Goal: Information Seeking & Learning: Learn about a topic

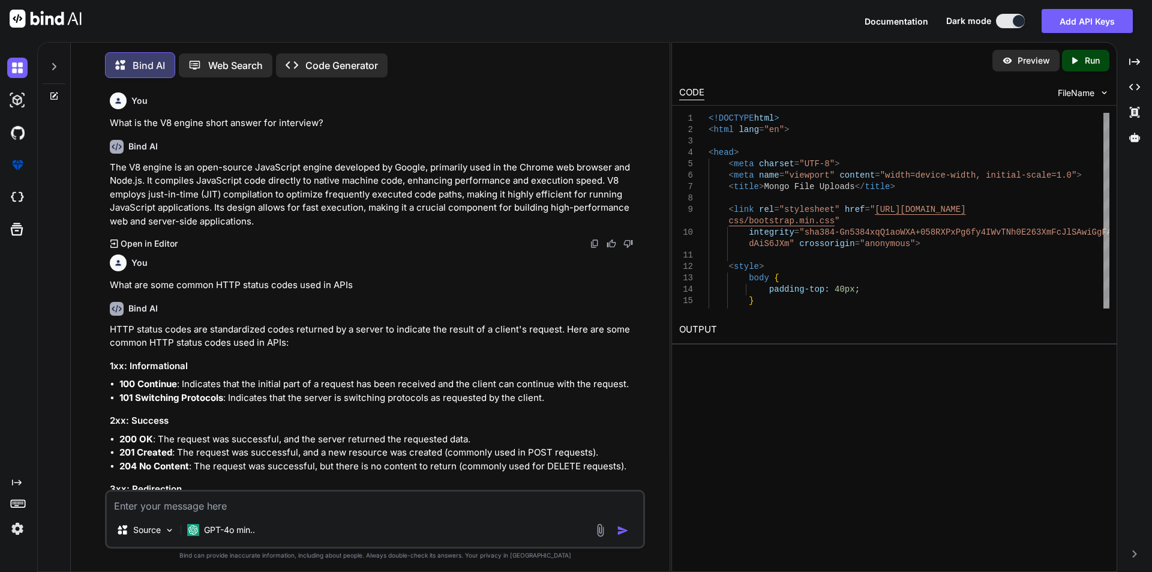
scroll to position [28307, 0]
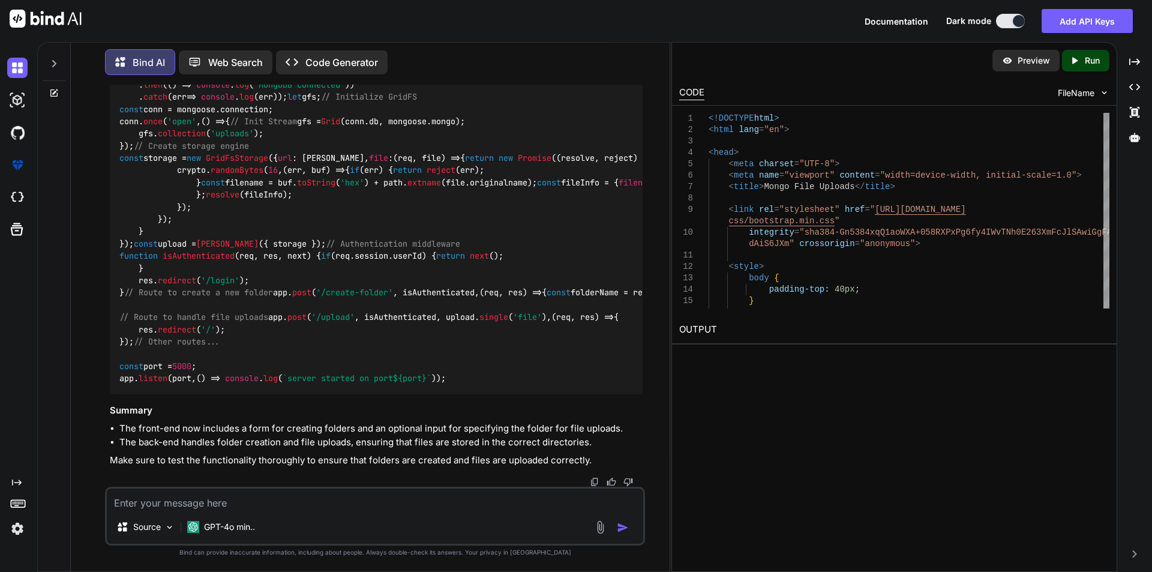
click at [269, 506] on textarea at bounding box center [375, 499] width 536 height 22
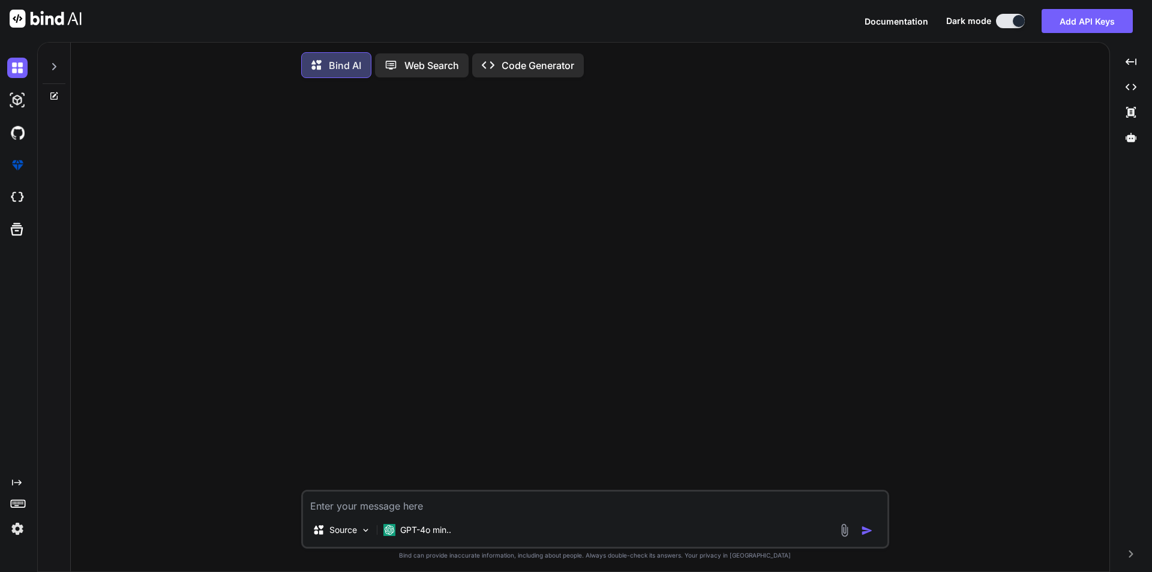
type textarea "x"
click at [434, 513] on textarea at bounding box center [595, 502] width 584 height 22
paste textarea "What are template literals in ES6 short answer for interview?"
type textarea "What are template literals in ES6 short answer for interview?"
type textarea "x"
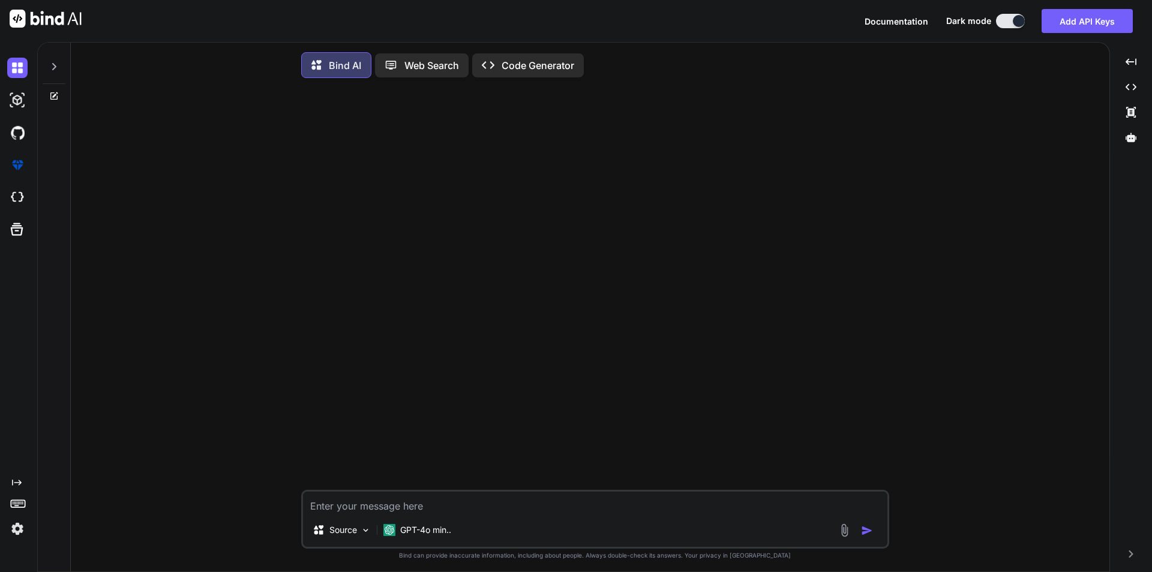
scroll to position [6, 0]
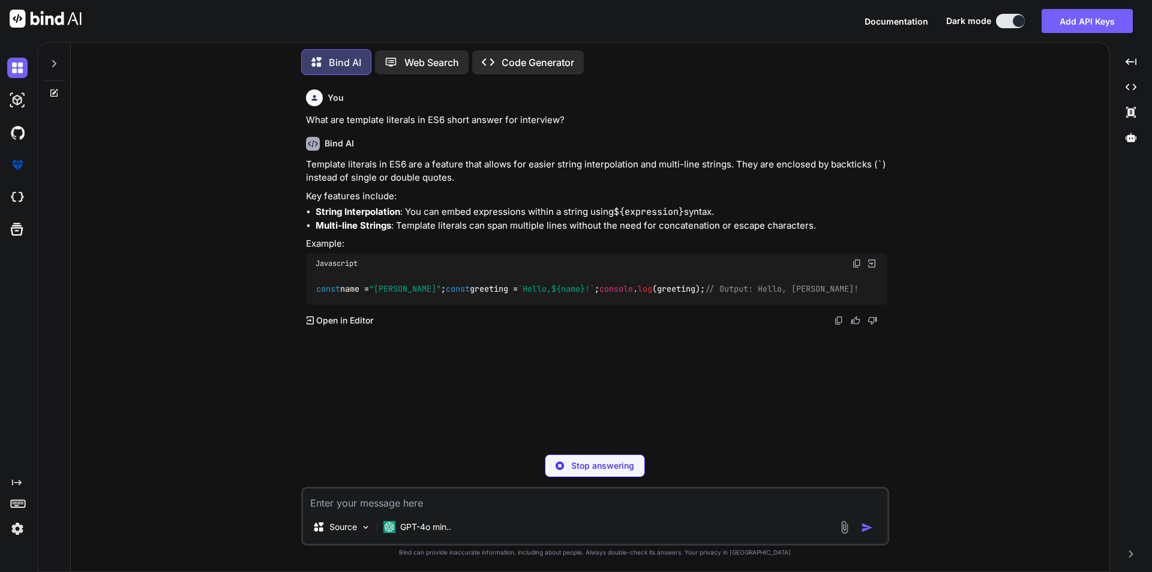
type textarea "x"
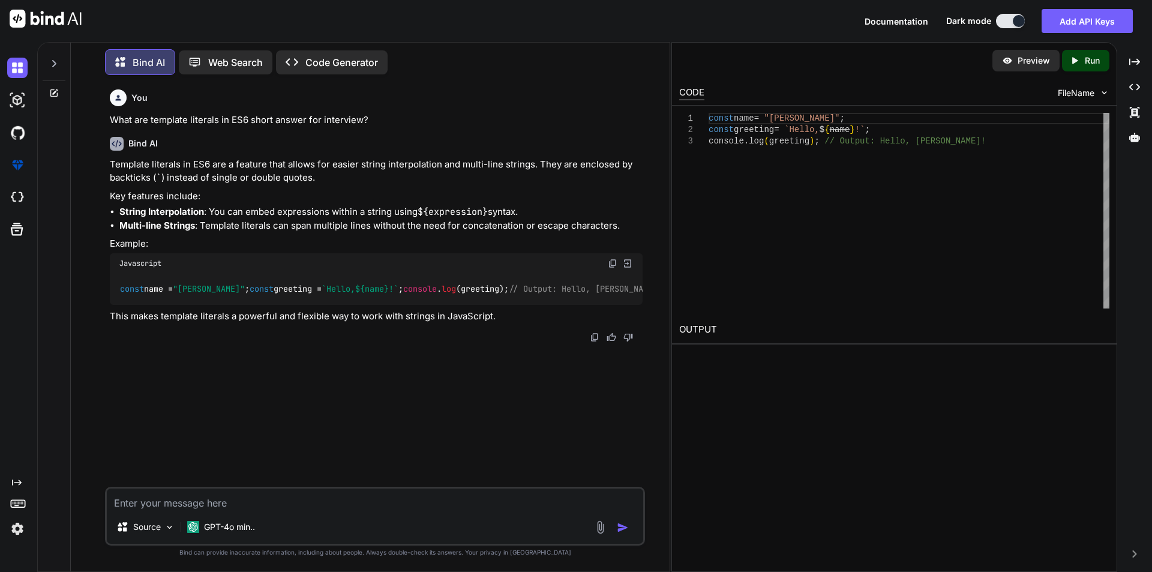
click at [374, 169] on p "Template literals in ES6 are a feature that allows for easier string interpolat…" at bounding box center [376, 171] width 533 height 27
click at [211, 210] on li "String Interpolation : You can embed expressions within a string using ${expres…" at bounding box center [380, 212] width 523 height 14
click at [456, 204] on div "Template literals in ES6 are a feature that allows for easier string interpolat…" at bounding box center [376, 241] width 533 height 166
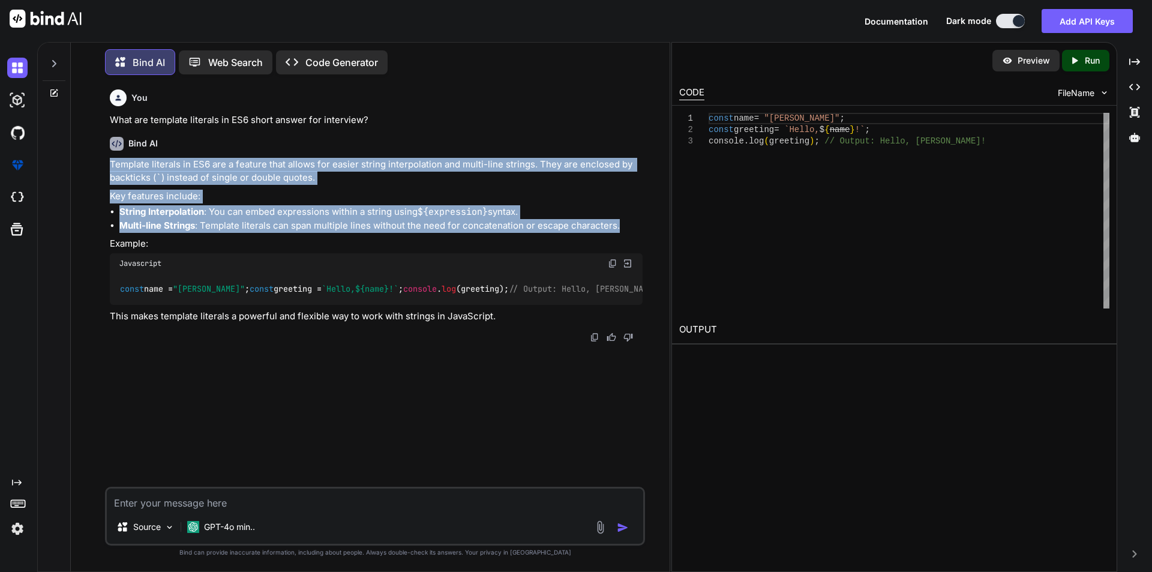
drag, startPoint x: 622, startPoint y: 222, endPoint x: 106, endPoint y: 157, distance: 520.7
click at [106, 157] on div "You What are template literals in ES6 short answer for interview? Bind AI Templ…" at bounding box center [375, 328] width 540 height 487
copy div "Template literals in ES6 are a feature that allows for easier string interpolat…"
click at [238, 192] on p "Key features include:" at bounding box center [376, 197] width 533 height 14
click at [612, 263] on img at bounding box center [613, 264] width 10 height 10
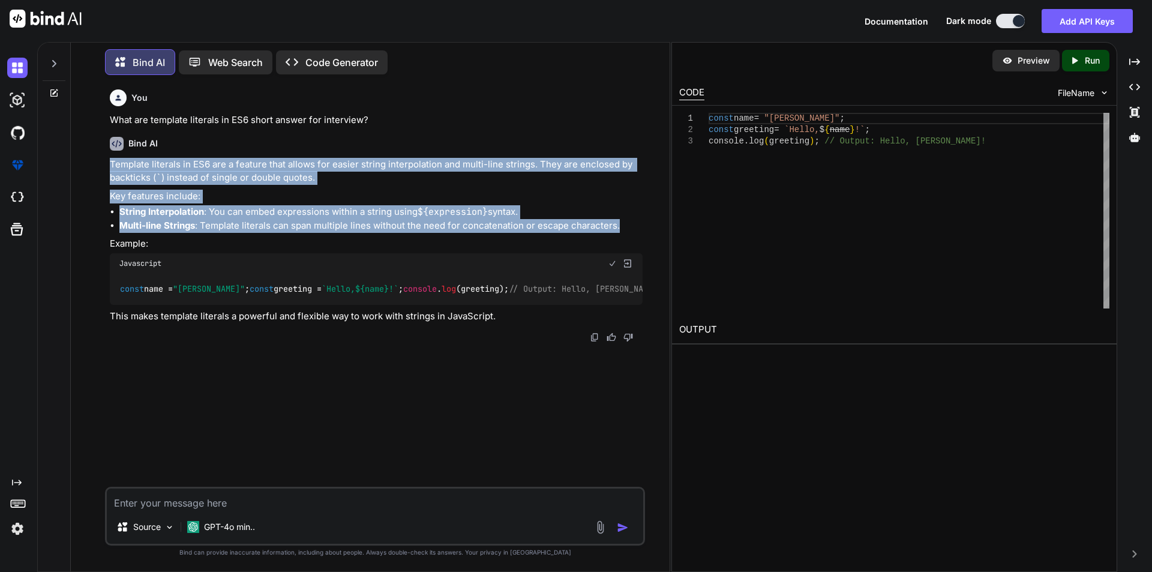
click at [524, 200] on p "Key features include:" at bounding box center [376, 197] width 533 height 14
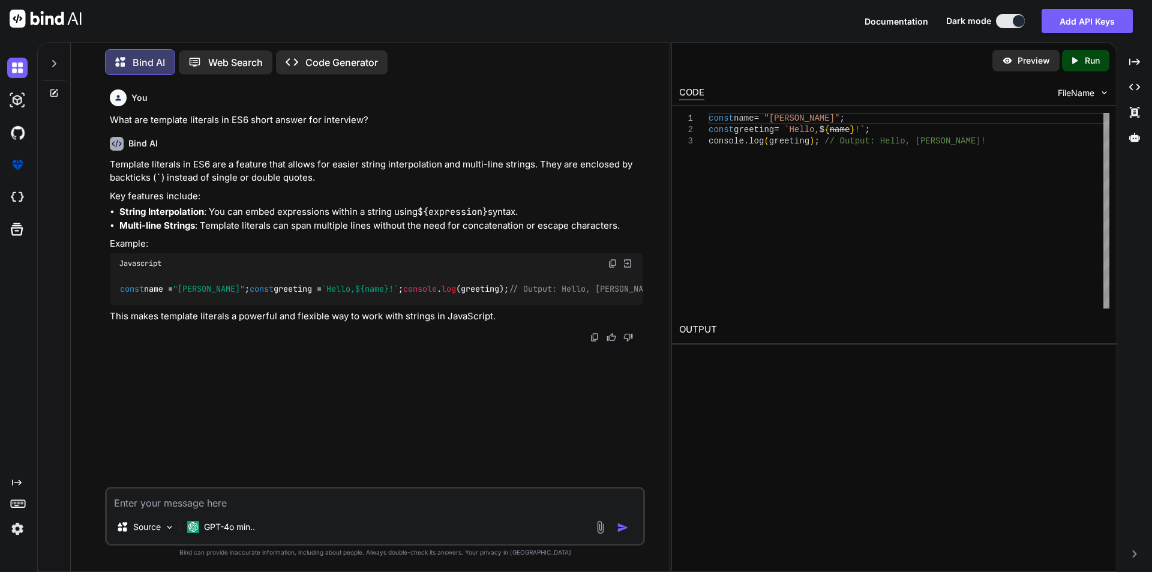
click at [145, 499] on textarea at bounding box center [375, 499] width 536 height 22
paste textarea "44. What are rest and spread operators short answer for interview?"
type textarea "44. What are rest and spread operators short answer for interview?"
type textarea "x"
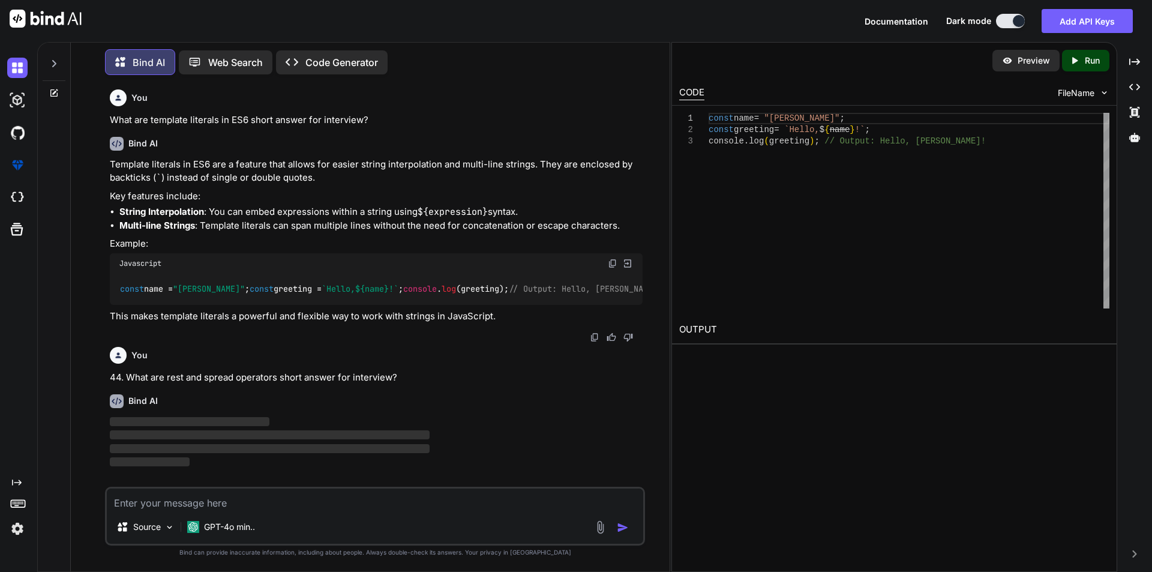
scroll to position [7, 0]
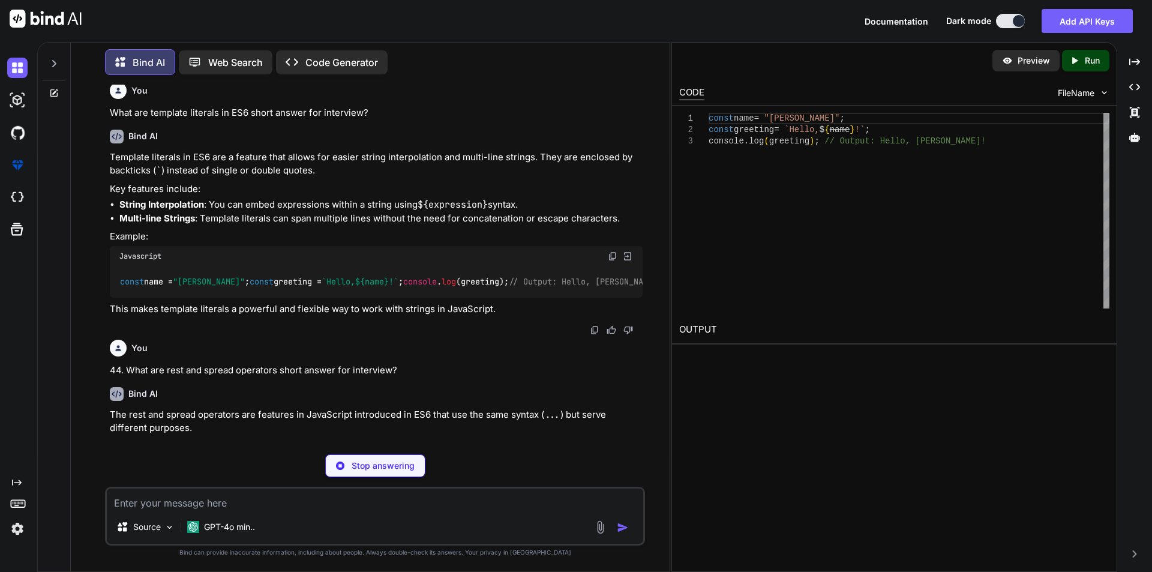
type textarea "x"
type textarea "function sum(...numbers) { return numbers.reduce((acc, curr) => acc + curr, 0);…"
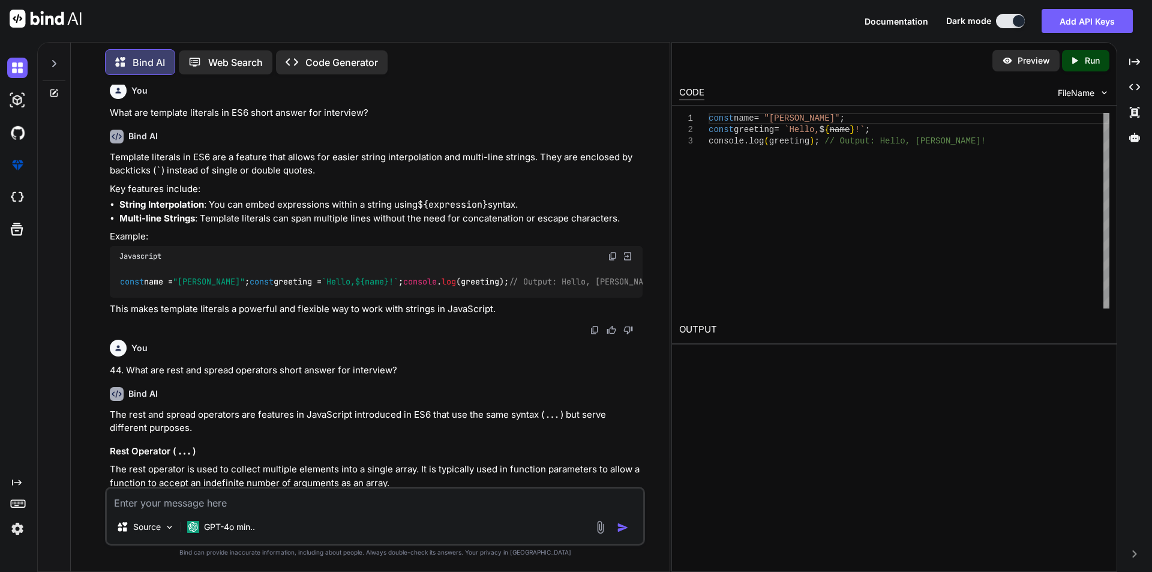
type textarea "x"
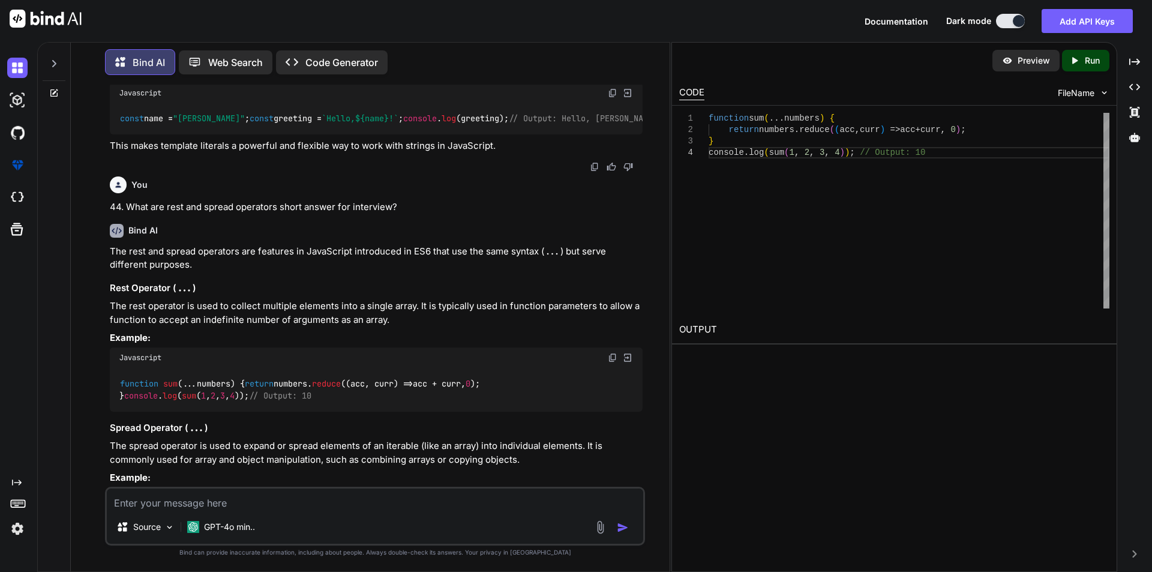
scroll to position [180, 0]
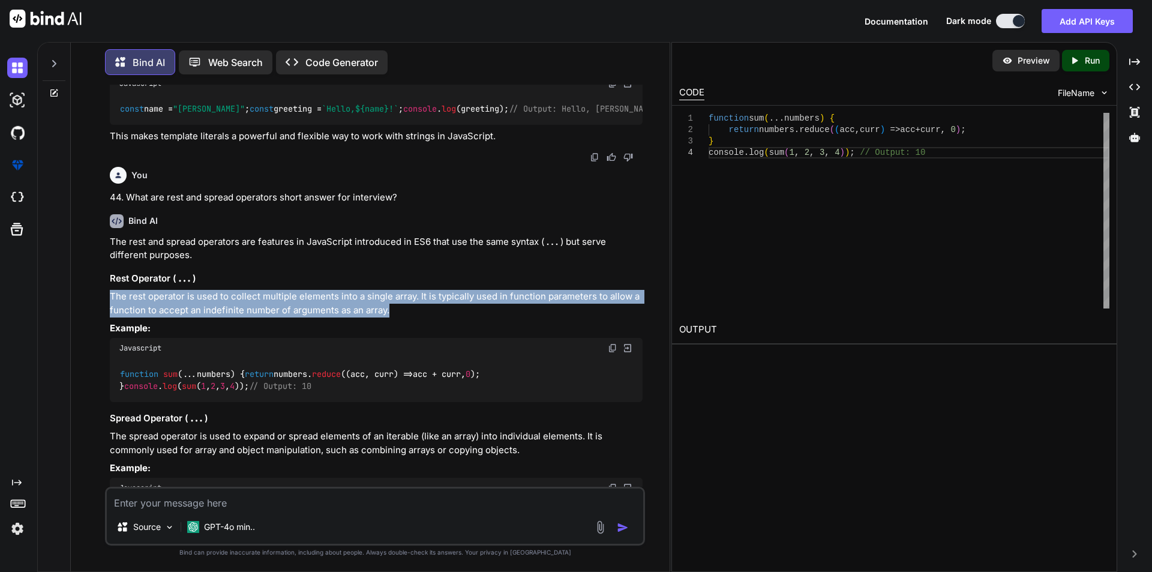
drag, startPoint x: 389, startPoint y: 335, endPoint x: 108, endPoint y: 322, distance: 281.1
click at [108, 322] on div "You What are template literals in ES6 short answer for interview? Bind AI Templ…" at bounding box center [376, 286] width 538 height 402
copy p "The rest operator is used to collect multiple elements into a single array. It …"
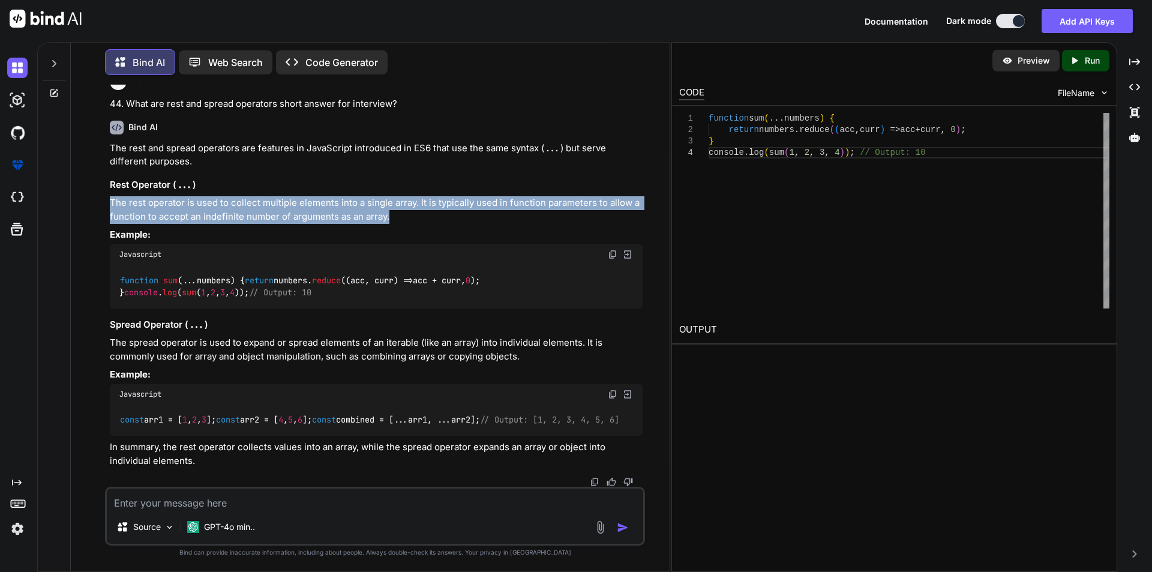
scroll to position [347, 0]
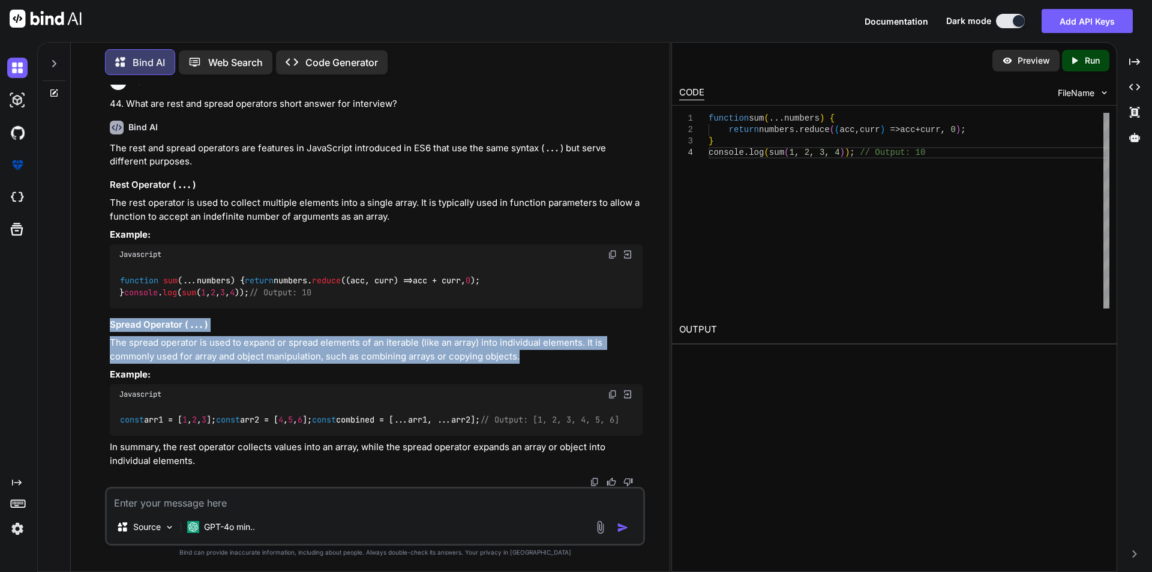
drag, startPoint x: 514, startPoint y: 331, endPoint x: 98, endPoint y: 305, distance: 416.0
click at [98, 305] on div "You What are template literals in ES6 short answer for interview? Bind AI Templ…" at bounding box center [374, 328] width 589 height 487
copy div "Spread Operator ( ... ) The spread operator is used to expand or spread element…"
click at [192, 336] on p "The spread operator is used to expand or spread elements of an iterable (like a…" at bounding box center [376, 349] width 533 height 27
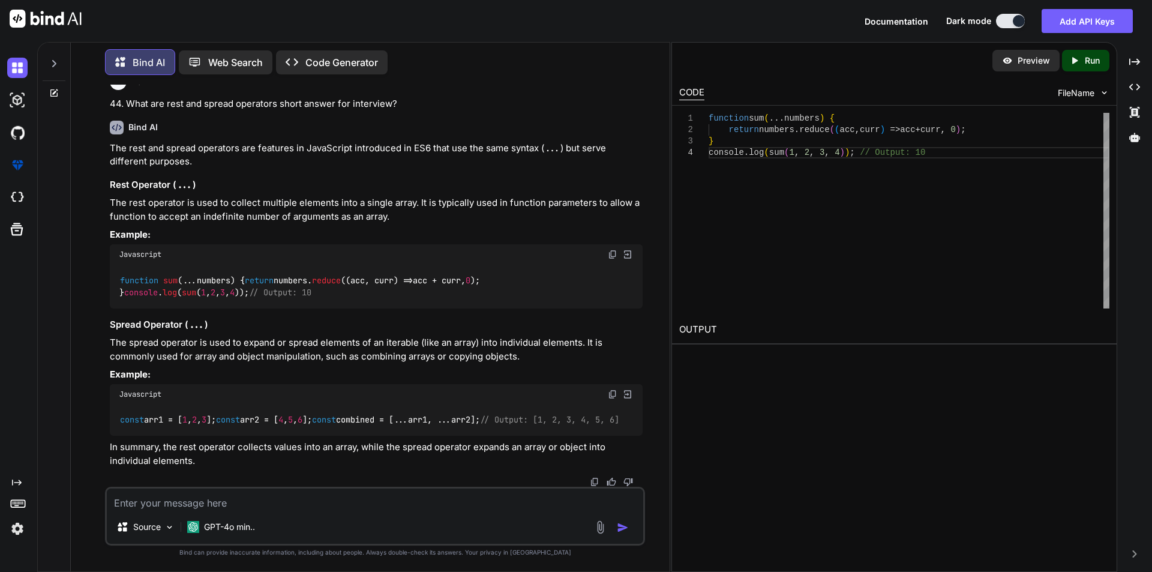
click at [178, 501] on textarea at bounding box center [375, 499] width 536 height 22
paste textarea "What is destructuring in javascript short answer for interview?"
type textarea "What is destructuring in javascript short answer for interview?"
type textarea "x"
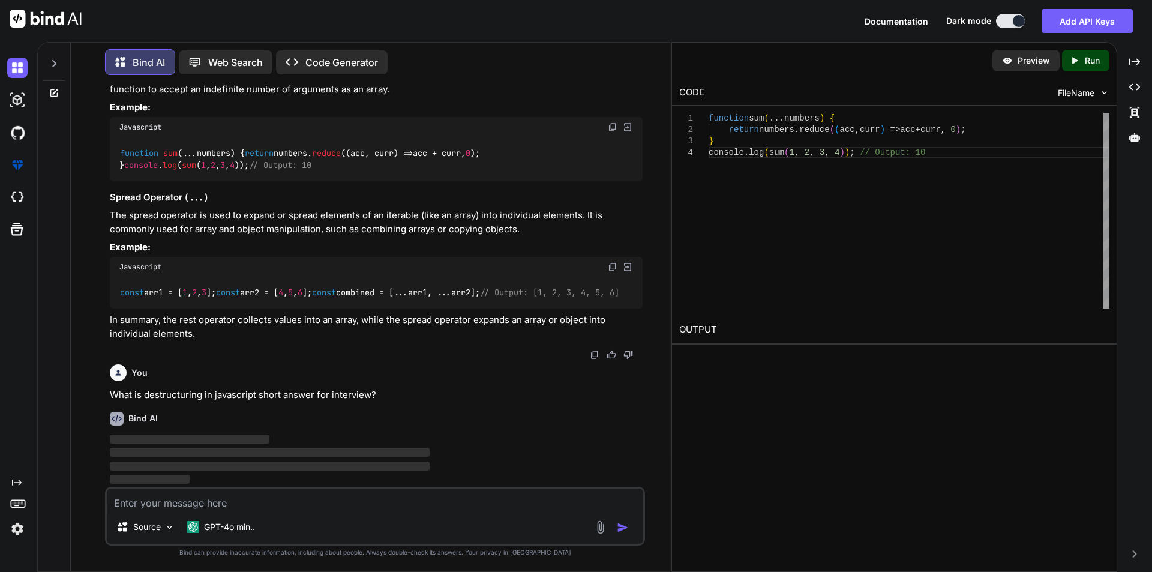
scroll to position [474, 0]
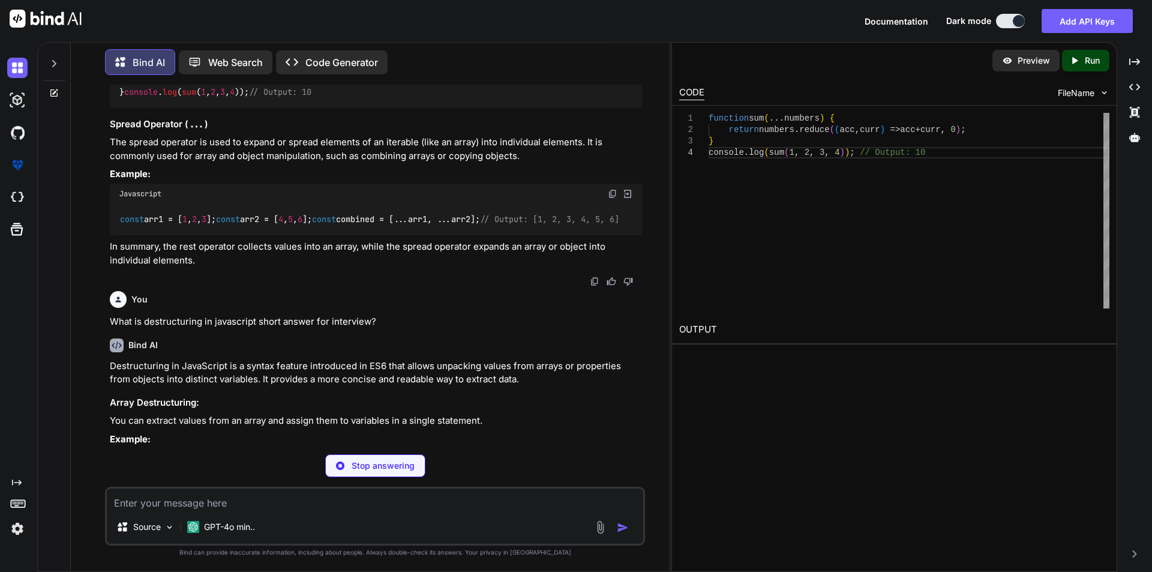
type textarea "x"
type textarea "const numbers = [1, 2, 3]; const [first, second] = numbers; console.log(first);…"
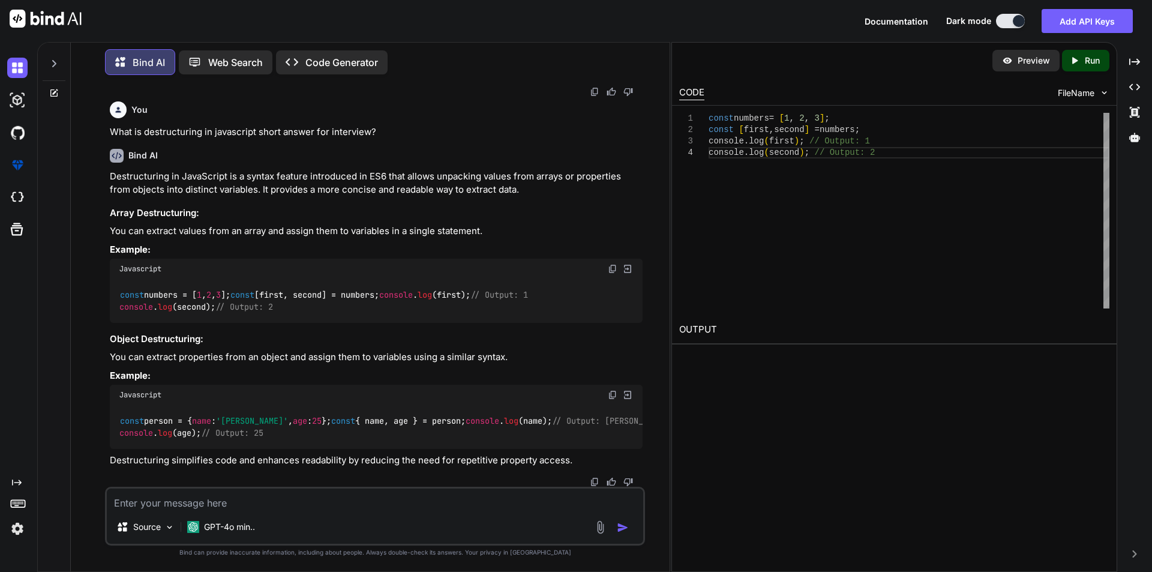
scroll to position [786, 0]
click at [323, 499] on textarea at bounding box center [375, 499] width 536 height 22
paste textarea "What are modules in JavaScriptshort answer for interview?"
type textarea "What are modules in JavaScriptshort answer for interview?"
type textarea "x"
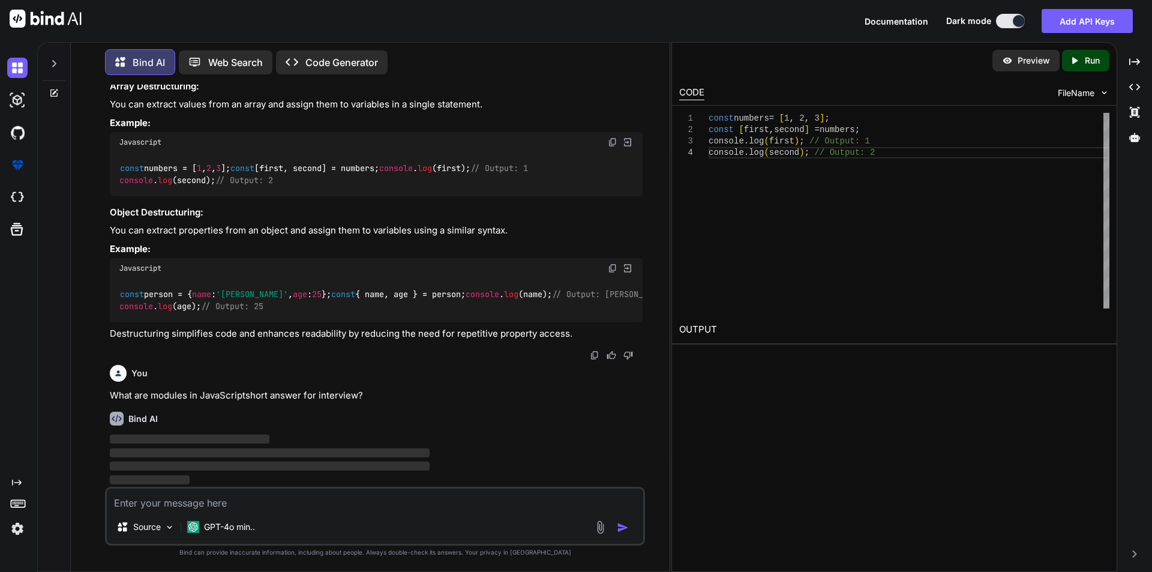
scroll to position [913, 0]
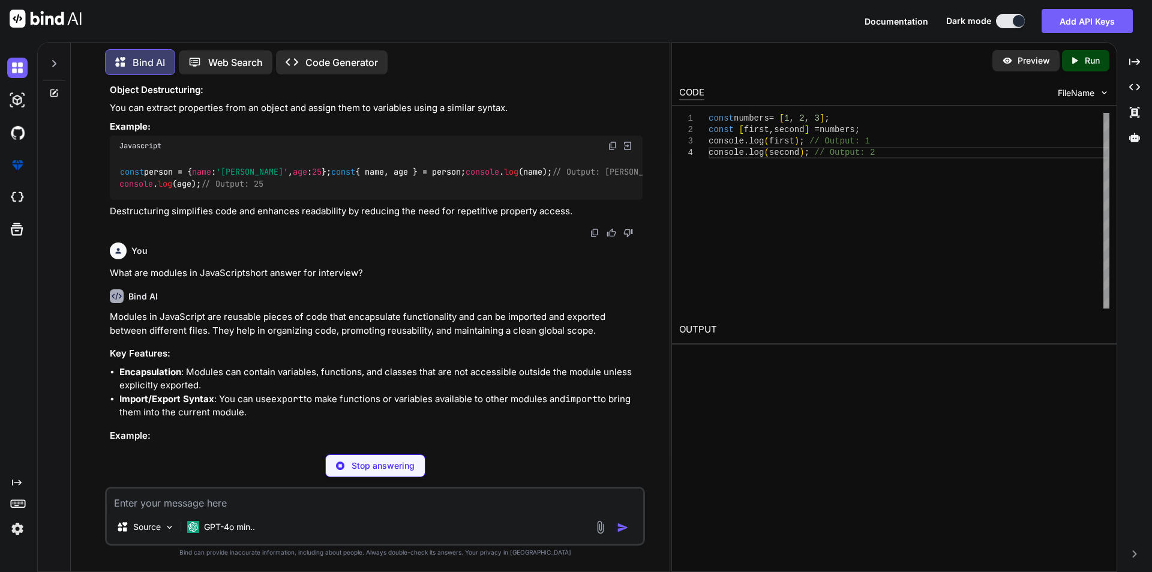
type textarea "x"
type textarea "// math.js export const add = (a, b) => a + b; export const subtract = (a, b) =…"
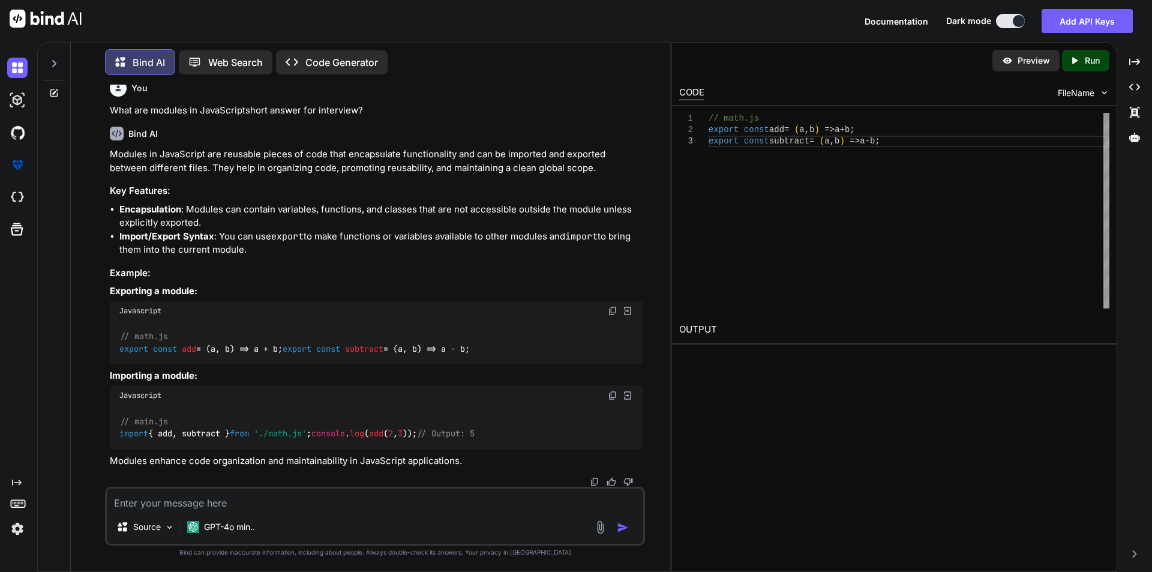
scroll to position [1222, 0]
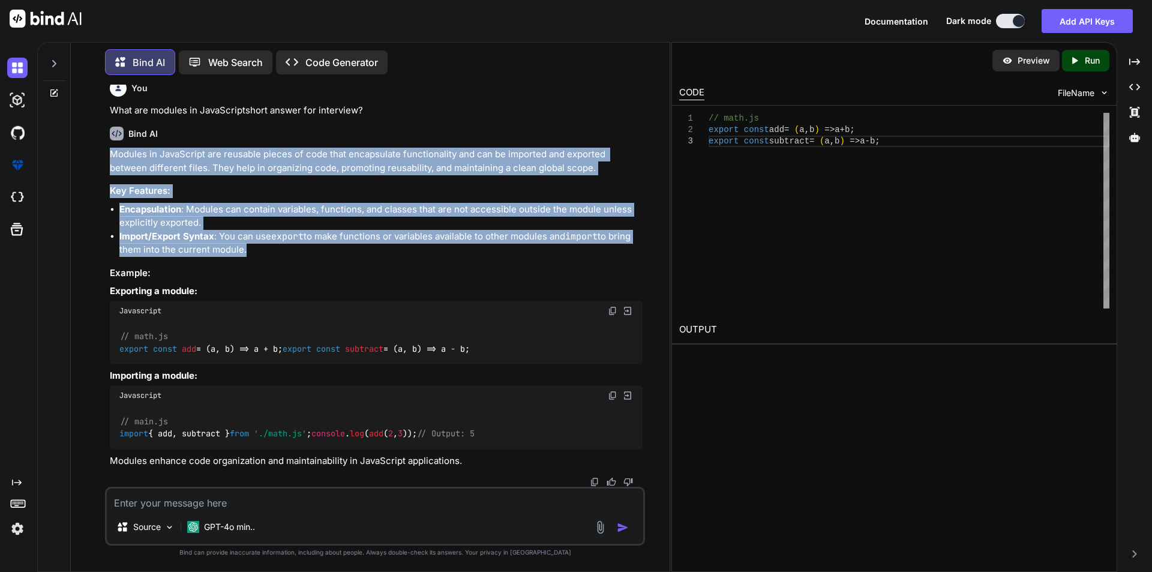
drag, startPoint x: 244, startPoint y: 229, endPoint x: 104, endPoint y: 128, distance: 172.3
click at [104, 128] on div "You What are template literals in ES6 short answer for interview? Bind AI Templ…" at bounding box center [374, 328] width 589 height 487
copy div "Modules in JavaScript are reusable pieces of code that encapsulate functionalit…"
click at [269, 203] on li "Encapsulation : Modules can contain variables, functions, and classes that are …" at bounding box center [380, 216] width 523 height 27
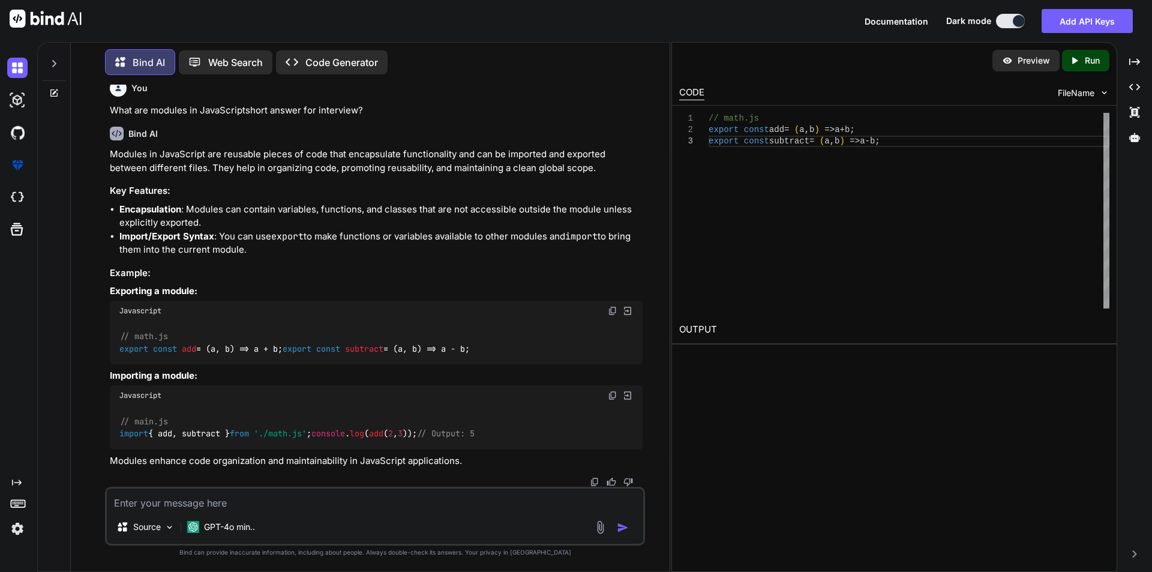
click at [209, 494] on textarea at bounding box center [375, 499] width 536 height 22
paste textarea "What are arrow functions short answeer for interview?"
type textarea "What are arrow functions short answeer for interview?"
type textarea "x"
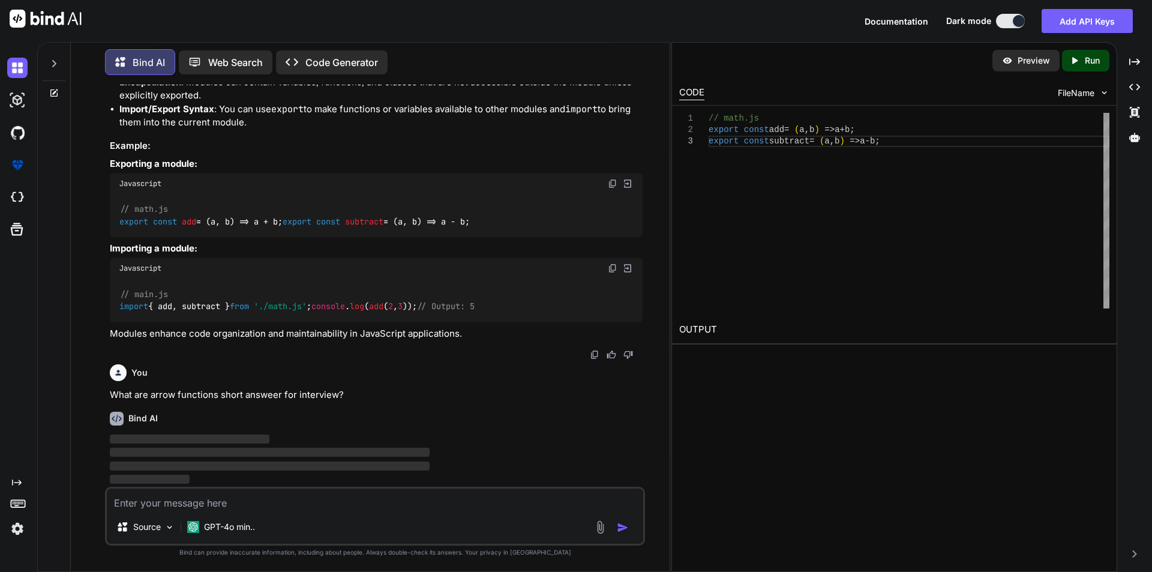
scroll to position [1349, 0]
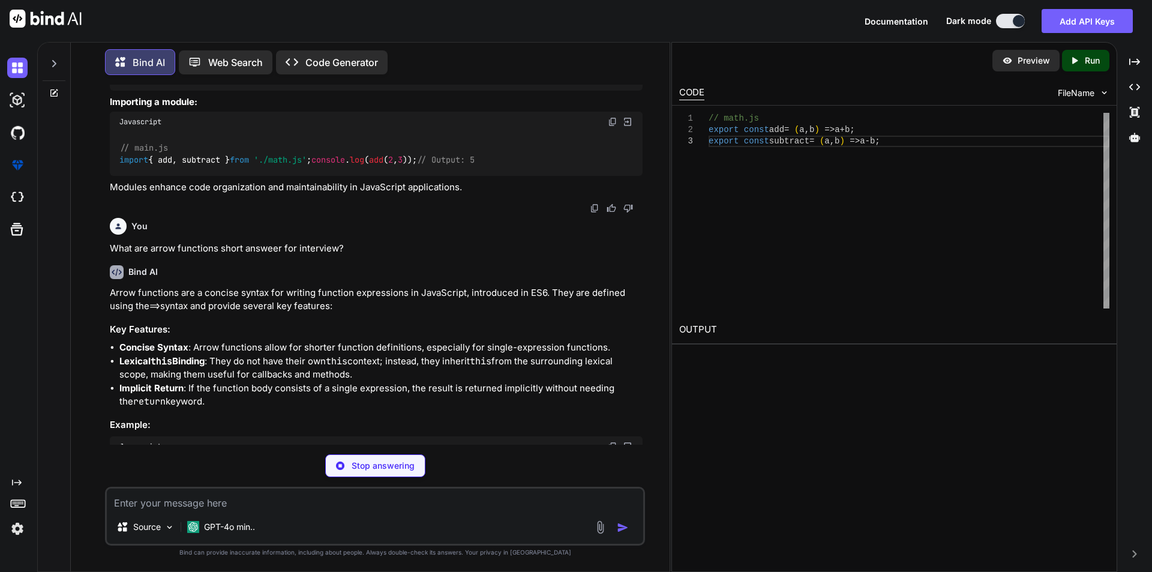
type textarea "x"
type textarea "// Regular function const add = function(a, b) { return a + b; }; // Arrow func…"
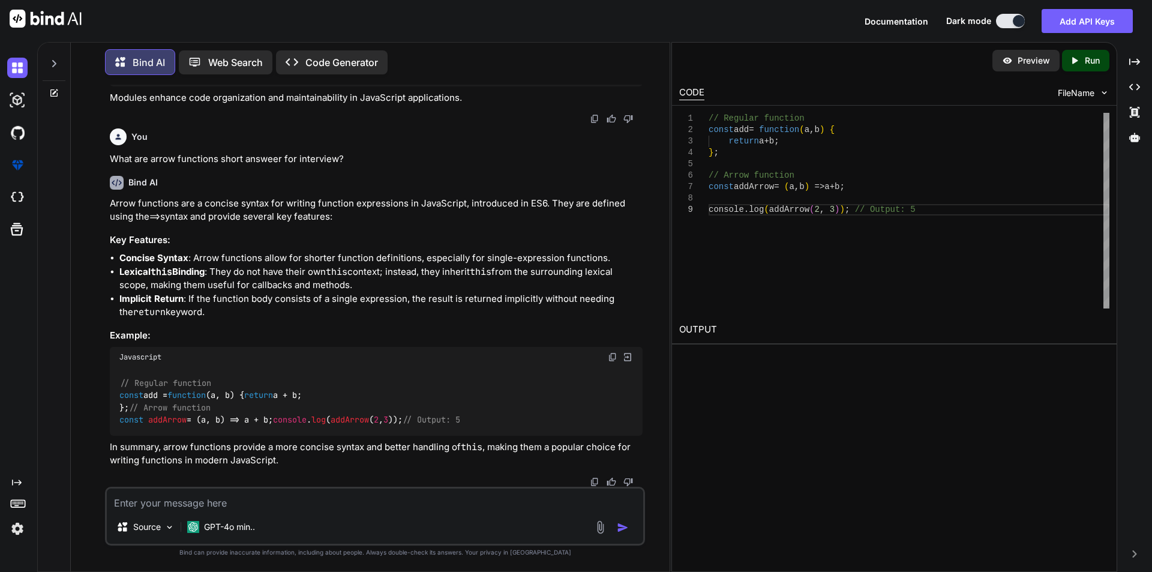
scroll to position [1646, 0]
drag, startPoint x: 604, startPoint y: 191, endPoint x: 421, endPoint y: 200, distance: 183.8
click at [421, 251] on li "Concise Syntax : Arrow functions allow for shorter function definitions, especi…" at bounding box center [380, 258] width 523 height 14
copy li "especially for single-expression functions."
click at [347, 266] on code "this" at bounding box center [337, 272] width 22 height 12
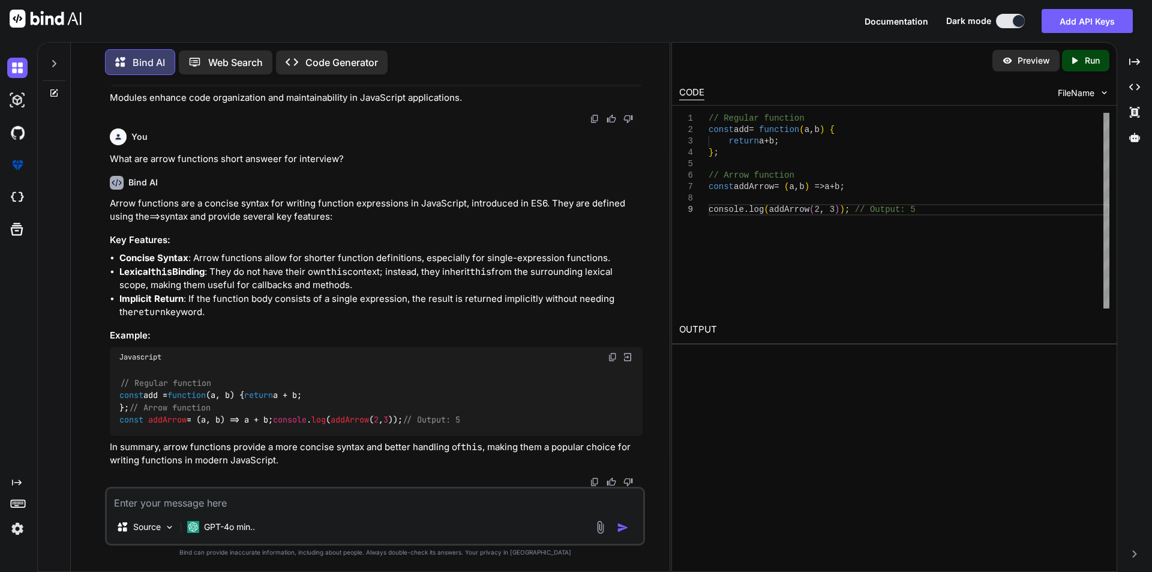
click at [301, 504] on textarea at bounding box center [375, 499] width 536 height 22
paste textarea "What are Symbols short answer for interview?"
type textarea "What are Symbols short answer for interview?"
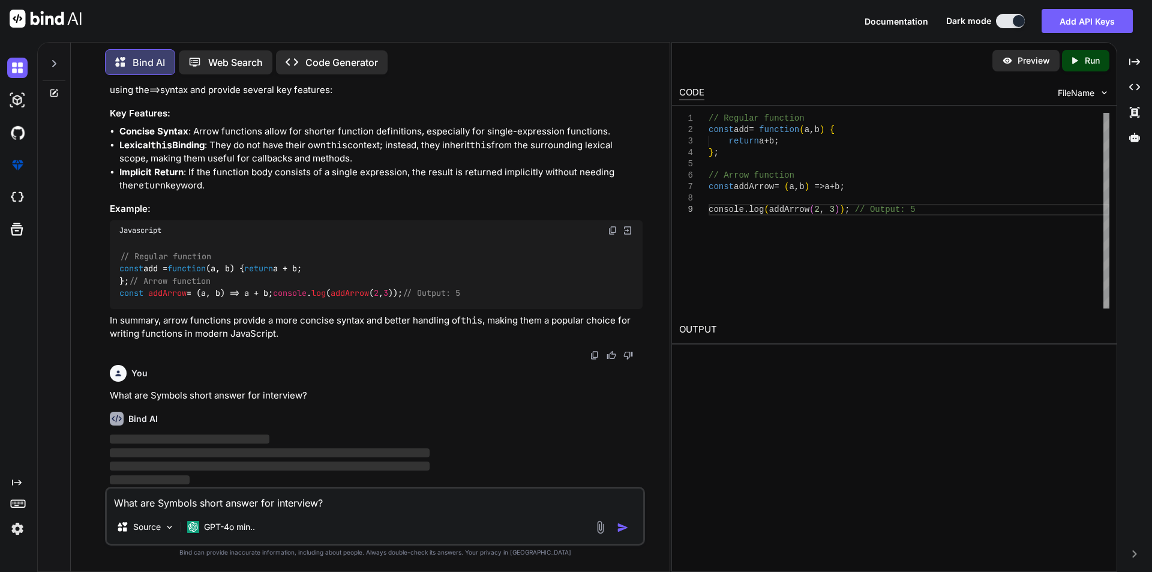
type textarea "x"
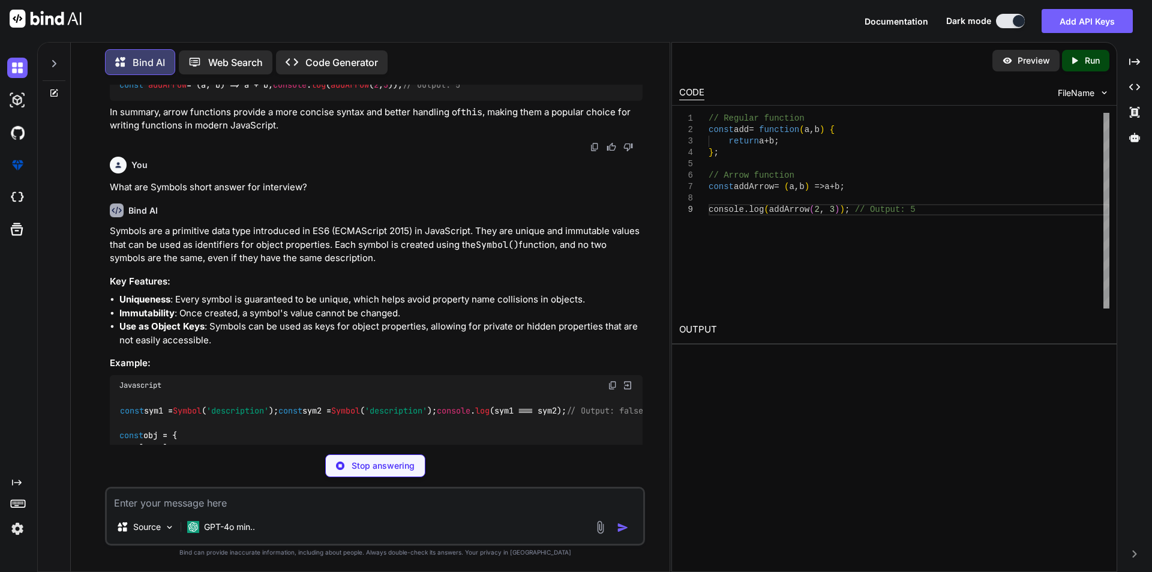
type textarea "x"
type textarea "console.log(obj[sym1]); // Output: 'value1'"
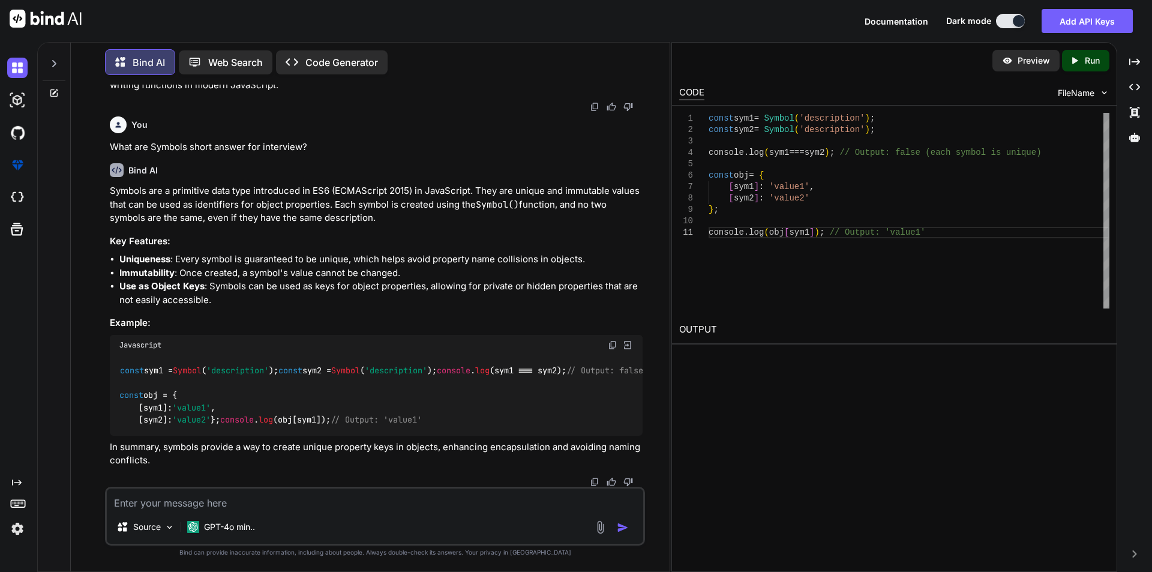
scroll to position [2013, 0]
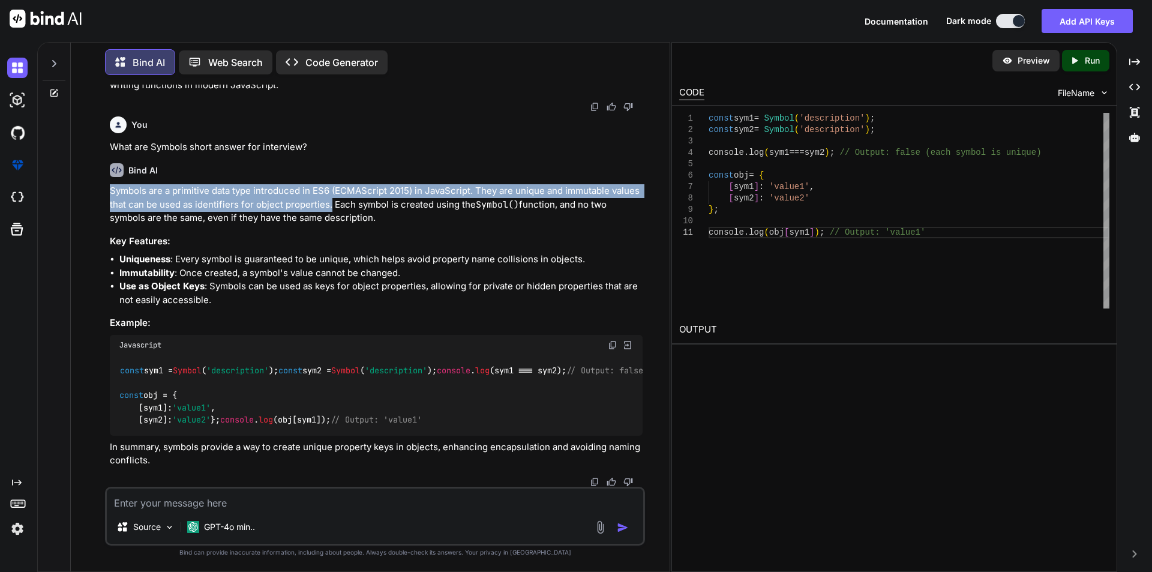
drag, startPoint x: 329, startPoint y: 212, endPoint x: 101, endPoint y: 198, distance: 229.0
click at [101, 198] on div "You What are template literals in ES6 short answer for interview? Bind AI Templ…" at bounding box center [374, 328] width 589 height 487
copy p "Symbols are a primitive data type introduced in ES6 (ECMAScript 2015) in JavaSc…"
click at [185, 190] on div "Bind AI Symbols are a primitive data type introduced in ES6 (ECMAScript 2015) i…" at bounding box center [376, 320] width 533 height 332
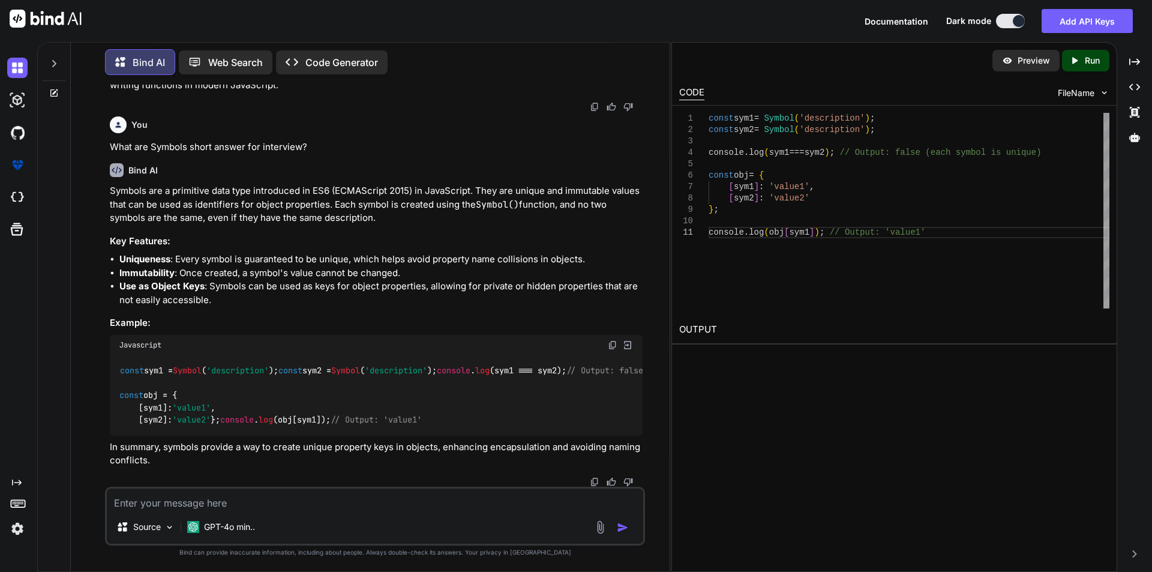
click at [167, 506] on textarea at bounding box center [375, 499] width 536 height 22
paste textarea "What is the difference between for...in and for...of short answeer for intervie…"
type textarea "What is the difference between for...in and for...of short answeer for intervie…"
type textarea "x"
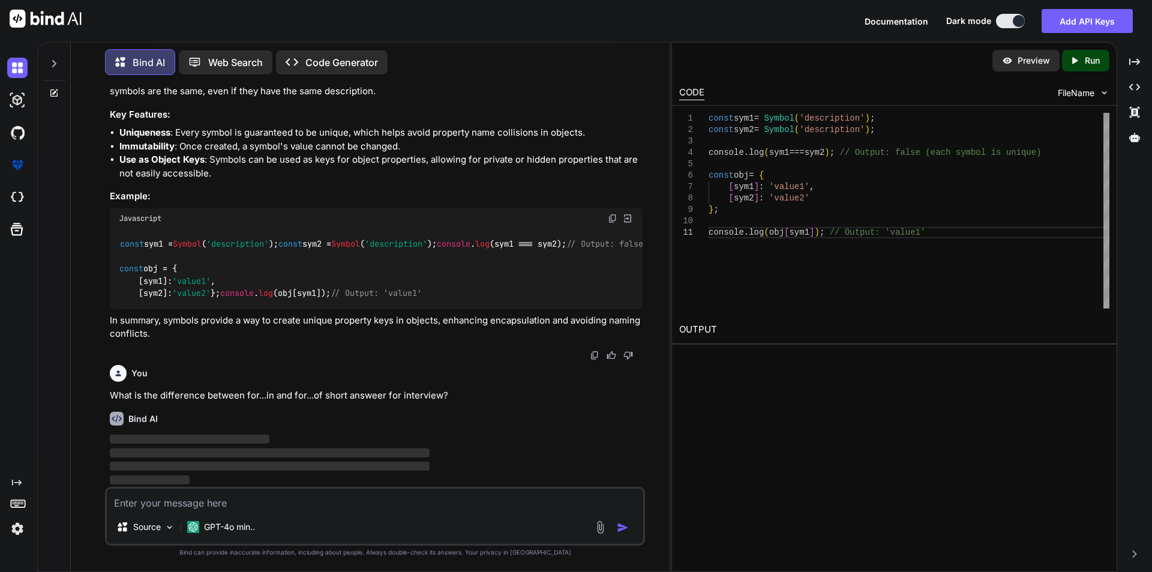
scroll to position [2221, 0]
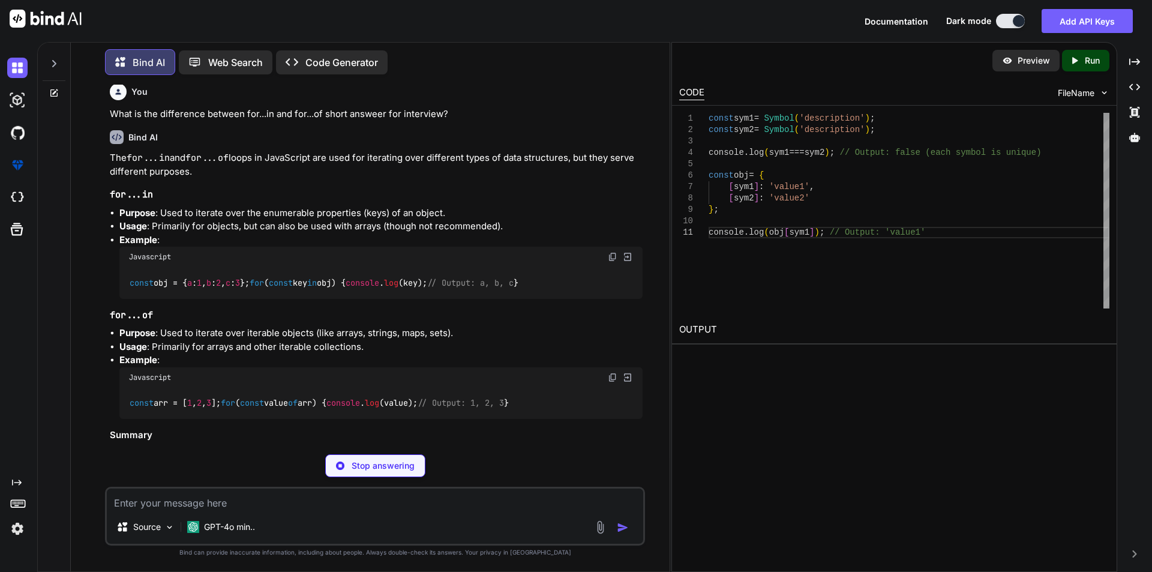
type textarea "x"
type textarea "const obj = { a: 1, b: 2, c: 3 }; for (const key in obj) { console.log(key); //…"
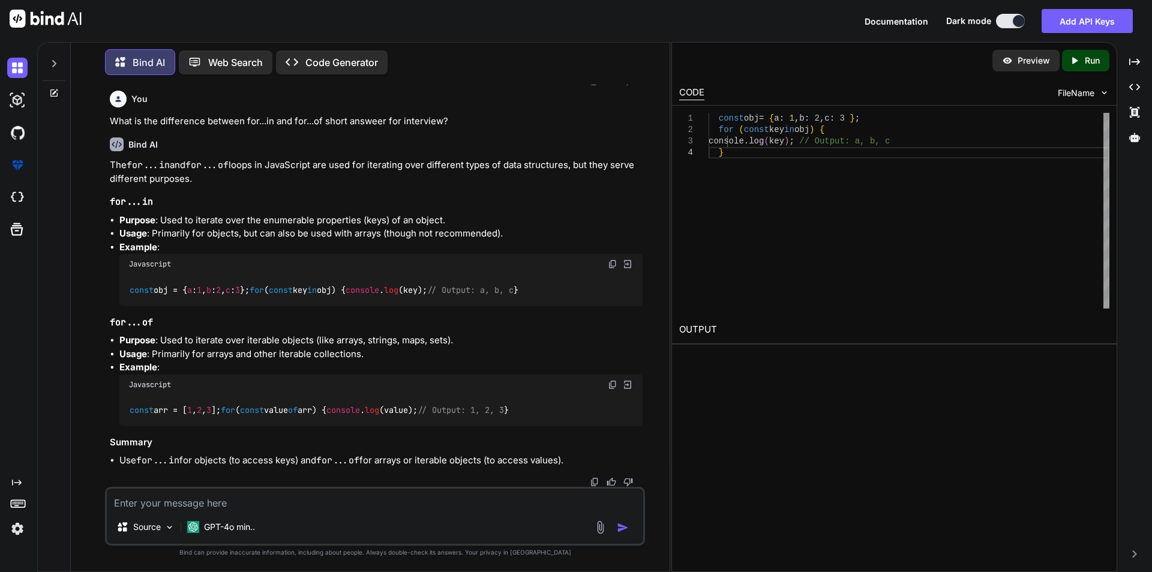
scroll to position [2461, 0]
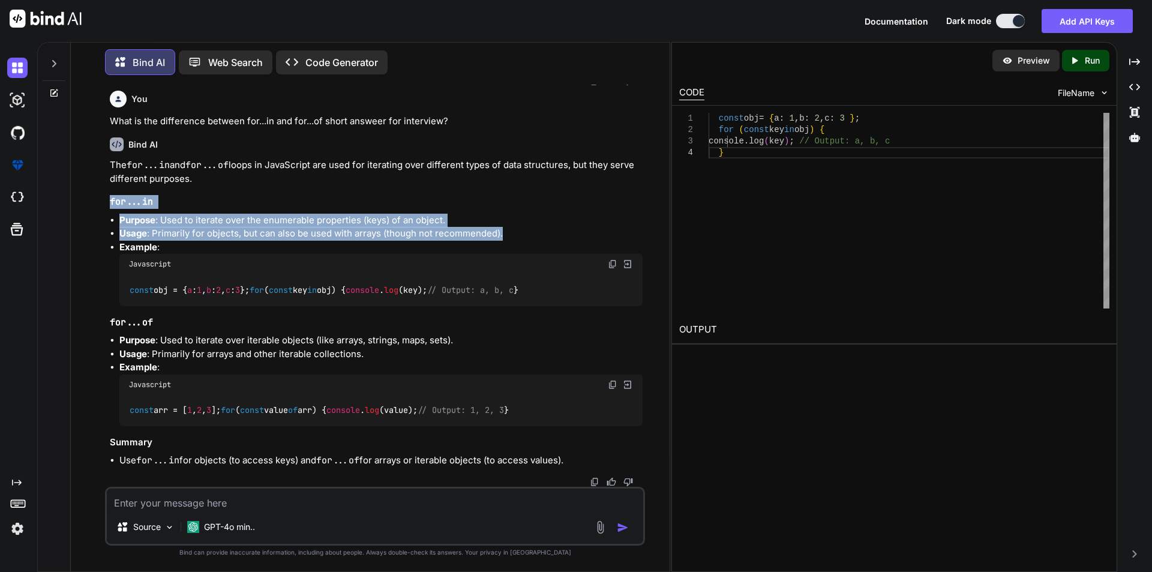
drag, startPoint x: 506, startPoint y: 269, endPoint x: 106, endPoint y: 231, distance: 402.0
click at [106, 231] on div "You What are template literals in ES6 short answer for interview? Bind AI Templ…" at bounding box center [375, 328] width 540 height 487
copy div "for...in Purpose : Used to iterate over the enumerable properties (keys) of an …"
click at [610, 269] on img at bounding box center [613, 264] width 10 height 10
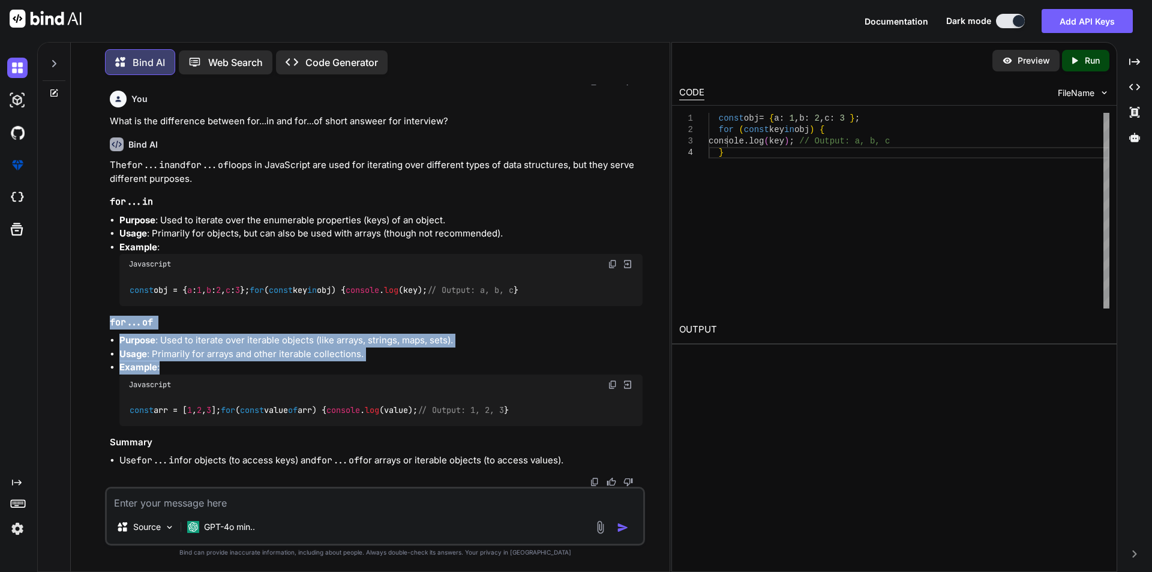
drag, startPoint x: 169, startPoint y: 328, endPoint x: 104, endPoint y: 285, distance: 77.9
click at [104, 285] on div "You What are template literals in ES6 short answer for interview? Bind AI Templ…" at bounding box center [374, 328] width 589 height 487
copy div "for...of Purpose : Used to iterate over iterable objects (like arrays, strings,…"
click at [614, 380] on img at bounding box center [613, 385] width 10 height 10
click at [597, 347] on li "Usage : Primarily for arrays and other iterable collections." at bounding box center [380, 354] width 523 height 14
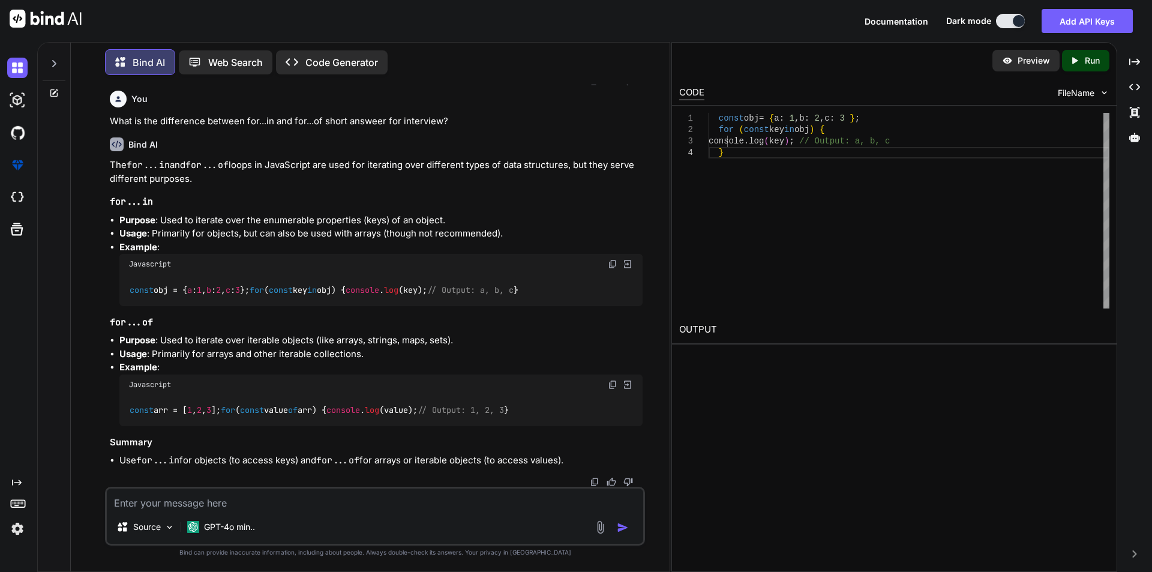
drag, startPoint x: 118, startPoint y: 458, endPoint x: 574, endPoint y: 462, distance: 456.0
click at [574, 462] on ul "Use for...in for objects (to access keys) and for...of for arrays or iterable o…" at bounding box center [376, 461] width 533 height 14
copy li "Use for...in for objects (to access keys) and for...of for arrays or iterable o…"
click at [574, 462] on li "Use for...in for objects (to access keys) and for...of for arrays or iterable o…" at bounding box center [380, 461] width 523 height 14
click at [165, 497] on textarea at bounding box center [375, 499] width 536 height 22
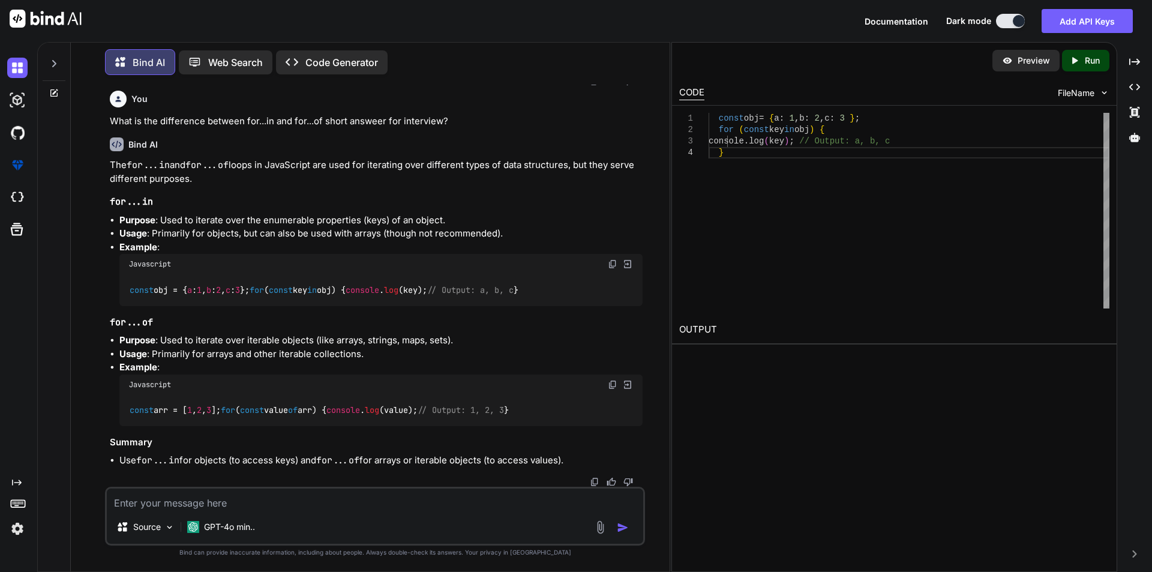
paste textarea "What is an IIFE (Immediately Invoked Function Expression)"
type textarea "What is an IIFE (Immediately Invoked Function Expression)"
type textarea "x"
type textarea "What is an IIFE (Immediately Invoked Function Expression)"
type textarea "x"
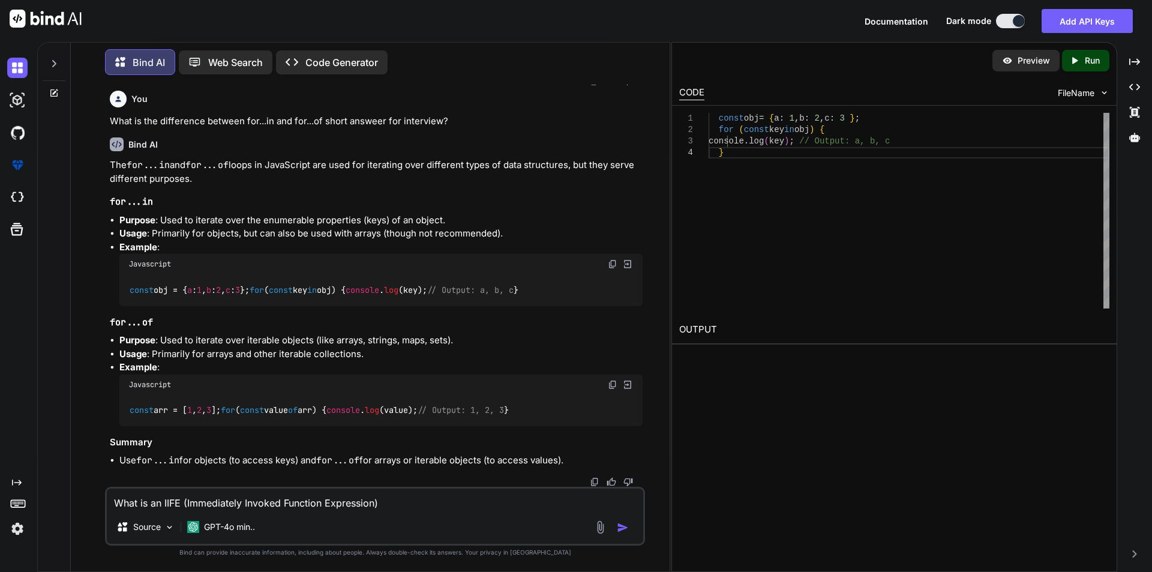
type textarea "What is an IIFE (Immediately Invoked Function Expression) s"
type textarea "x"
type textarea "What is an IIFE (Immediately Invoked Function Expression) sh"
type textarea "x"
type textarea "What is an IIFE (Immediately Invoked Function Expression) sho"
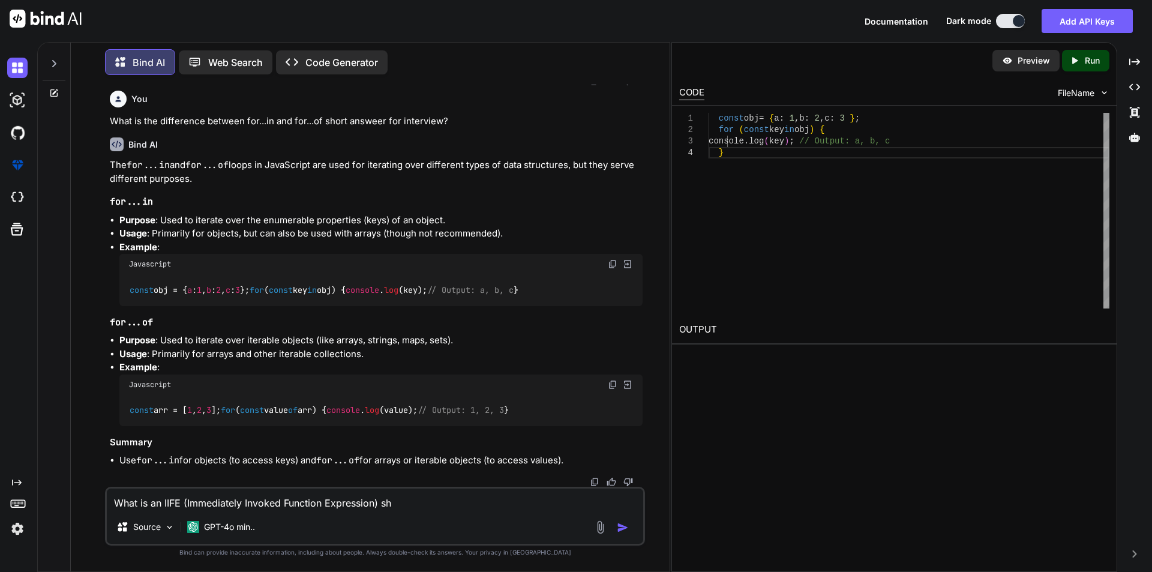
type textarea "x"
type textarea "What is an IIFE (Immediately Invoked Function Expression) shor"
type textarea "x"
type textarea "What is an IIFE (Immediately Invoked Function Expression) short"
type textarea "x"
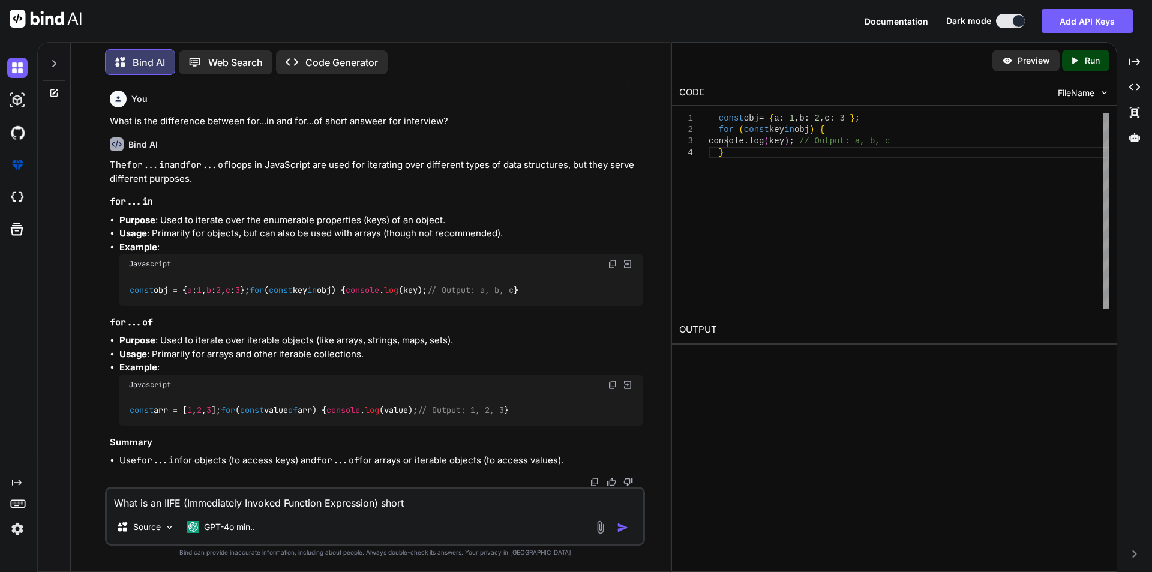
type textarea "What is an IIFE (Immediately Invoked Function Expression) short"
type textarea "x"
type textarea "What is an IIFE (Immediately Invoked Function Expression) short a"
type textarea "x"
type textarea "What is an IIFE (Immediately Invoked Function Expression) short an"
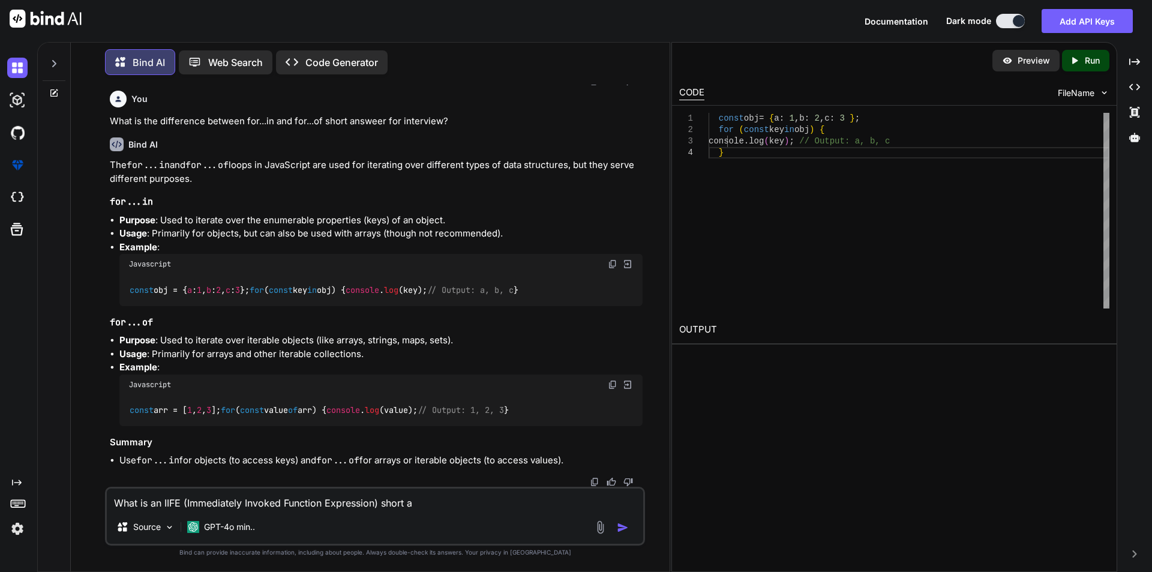
type textarea "x"
type textarea "What is an IIFE (Immediately Invoked Function Expression) short ans"
type textarea "x"
type textarea "What is an IIFE (Immediately Invoked Function Expression) short answ"
type textarea "x"
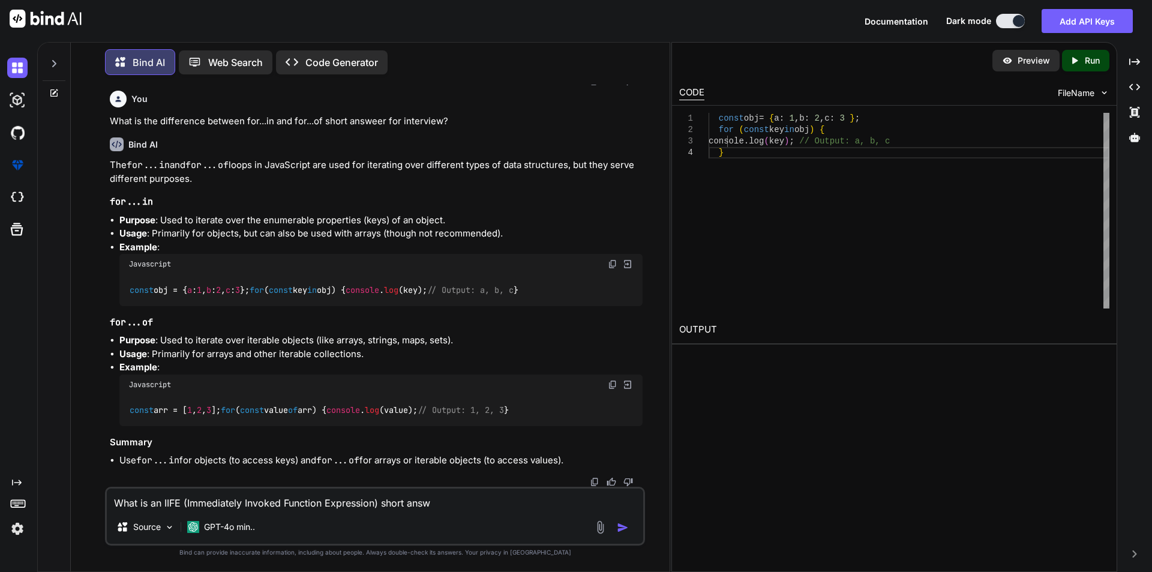
type textarea "What is an IIFE (Immediately Invoked Function Expression) short answe"
type textarea "x"
type textarea "What is an IIFE (Immediately Invoked Function Expression) short answere"
type textarea "x"
type textarea "What is an IIFE (Immediately Invoked Function Expression) short answer"
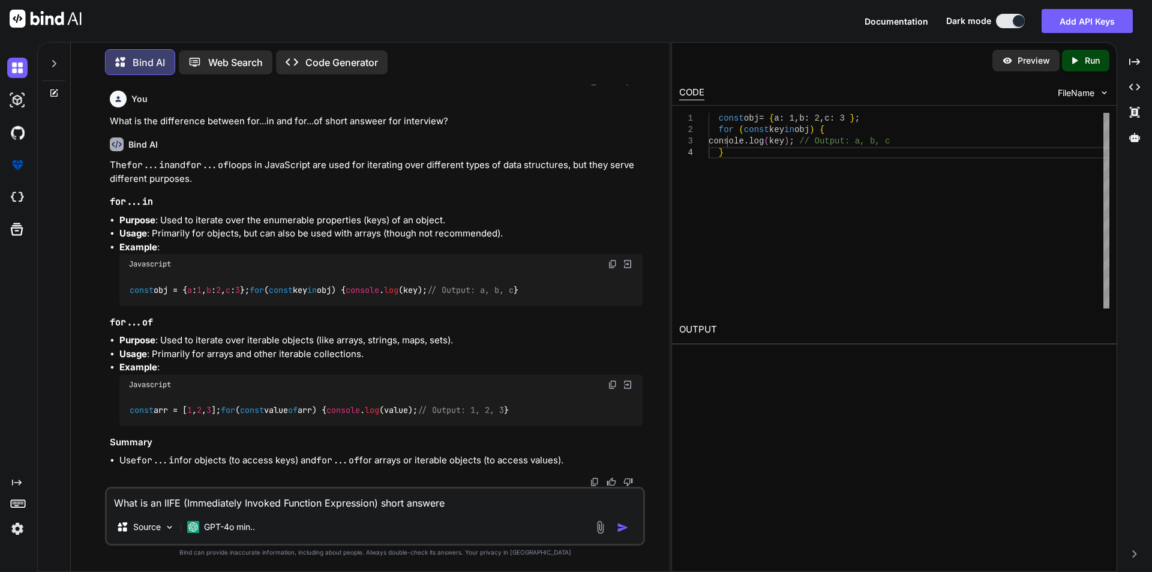
type textarea "x"
type textarea "What is an IIFE (Immediately Invoked Function Expression) short answer"
type textarea "x"
type textarea "What is an IIFE (Immediately Invoked Function Expression) short answer f"
type textarea "x"
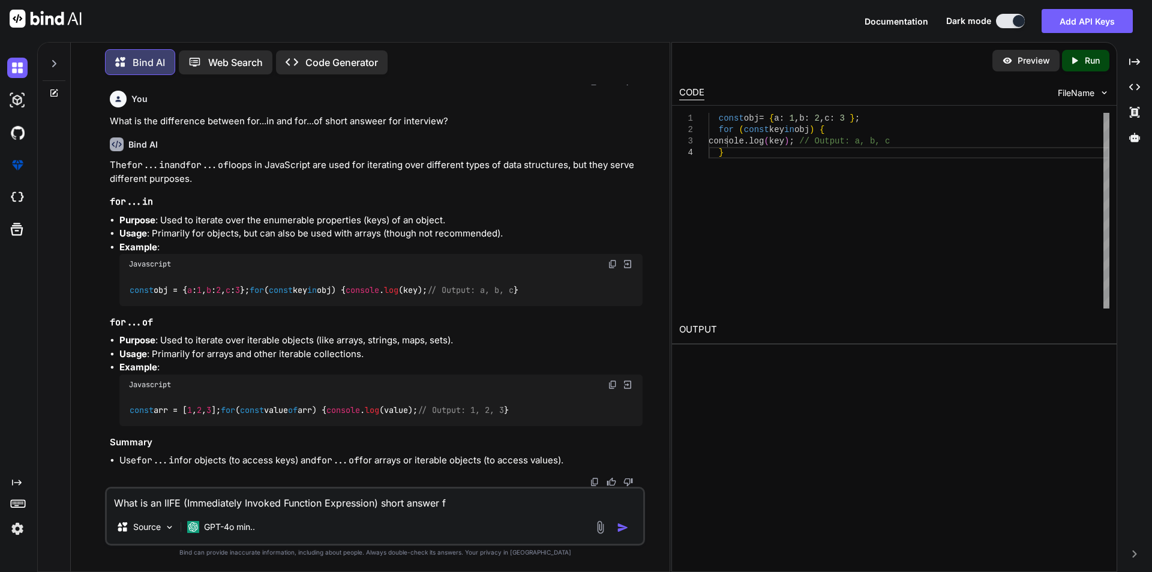
type textarea "What is an IIFE (Immediately Invoked Function Expression) short answer fo"
type textarea "x"
type textarea "What is an IIFE (Immediately Invoked Function Expression) short answer for"
type textarea "x"
type textarea "What is an IIFE (Immediately Invoked Function Expression) short answer for"
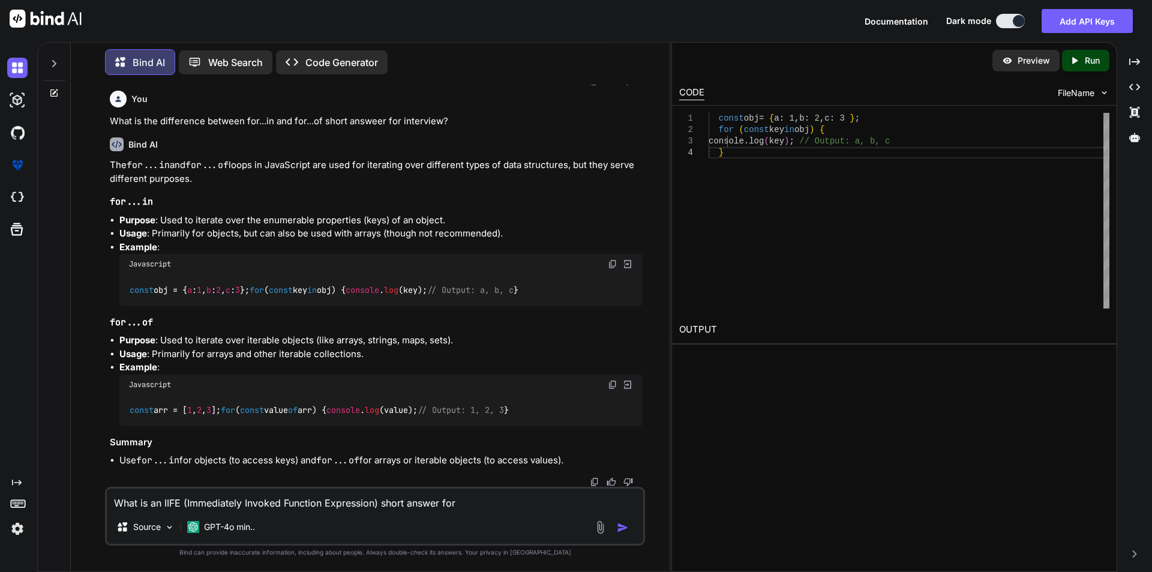
type textarea "x"
type textarea "What is an IIFE (Immediately Invoked Function Expression) short answer for i"
type textarea "x"
type textarea "What is an IIFE (Immediately Invoked Function Expression) short answer for in"
type textarea "x"
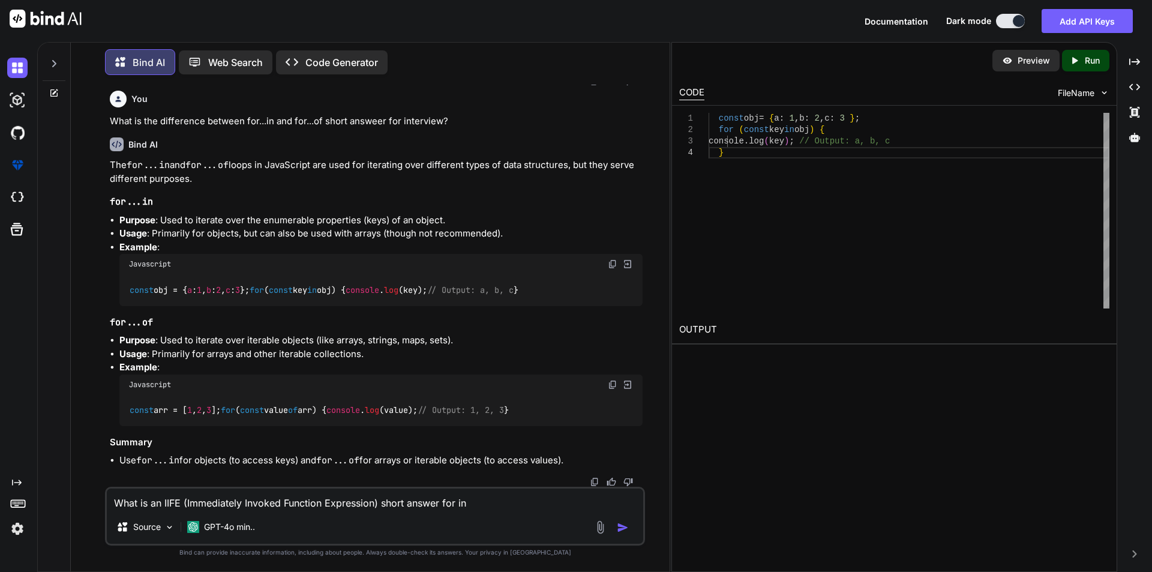
type textarea "What is an IIFE (Immediately Invoked Function Expression) short answer for int"
type textarea "x"
type textarea "What is an IIFE (Immediately Invoked Function Expression) short answer for inte"
type textarea "x"
type textarea "What is an IIFE (Immediately Invoked Function Expression) short answer for inter"
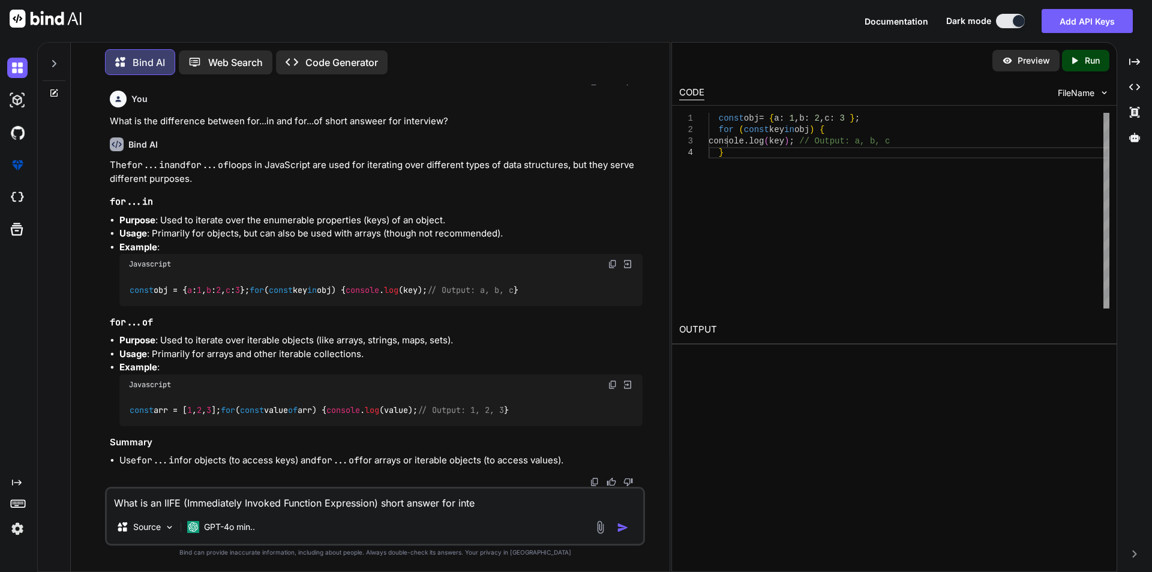
type textarea "x"
type textarea "What is an IIFE (Immediately Invoked Function Expression) short answer for inte…"
type textarea "x"
type textarea "What is an IIFE (Immediately Invoked Function Expression) short answer for inte…"
type textarea "x"
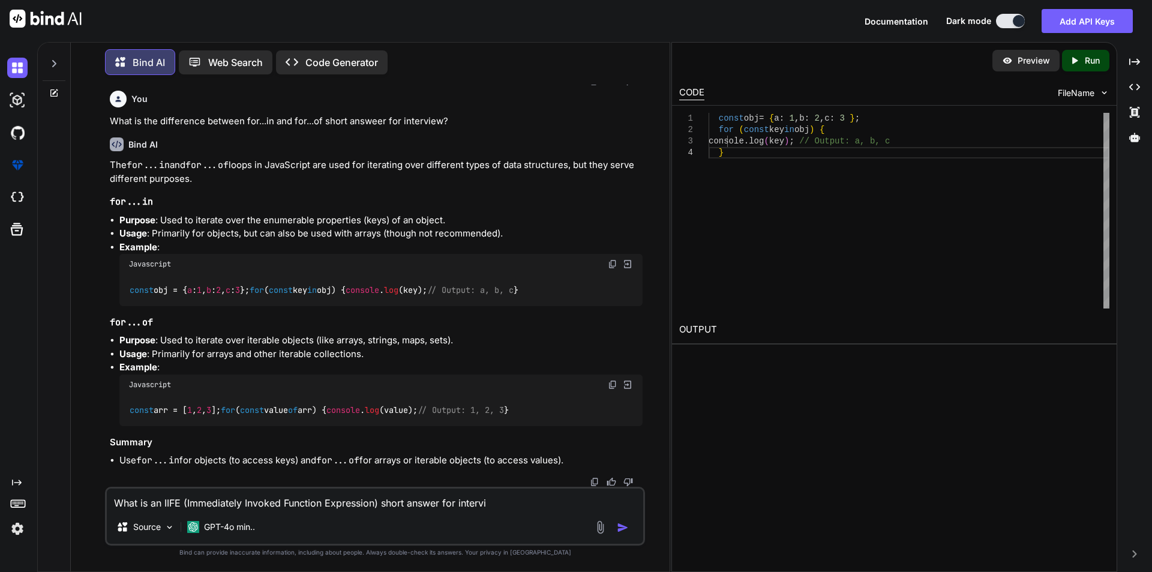
type textarea "What is an IIFE (Immediately Invoked Function Expression) short answer for inte…"
type textarea "x"
type textarea "What is an IIFE (Immediately Invoked Function Expression) short answer for inte…"
type textarea "x"
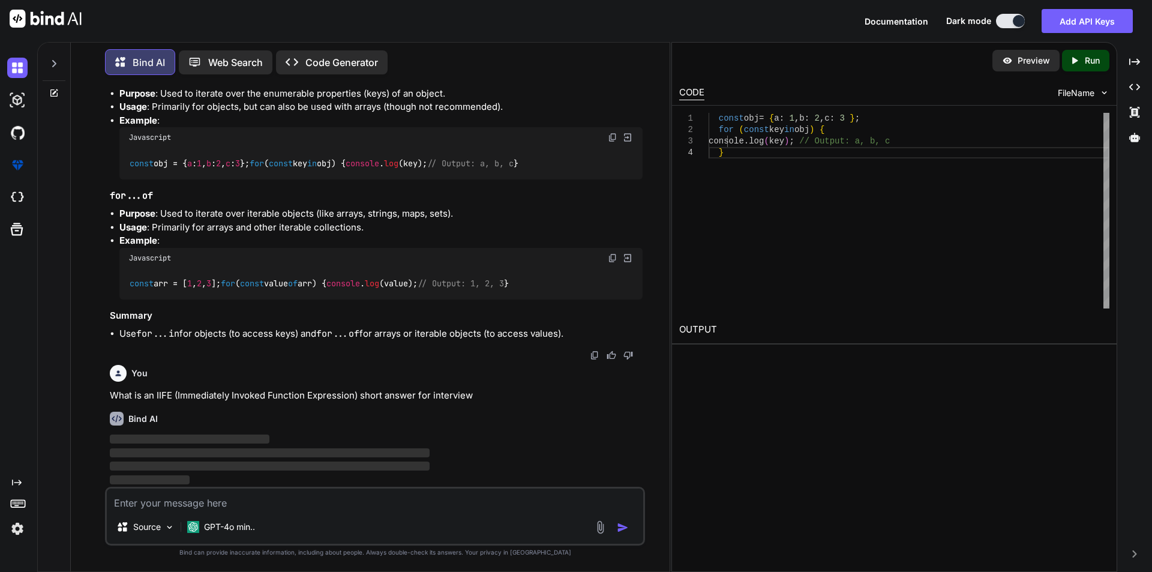
scroll to position [2696, 0]
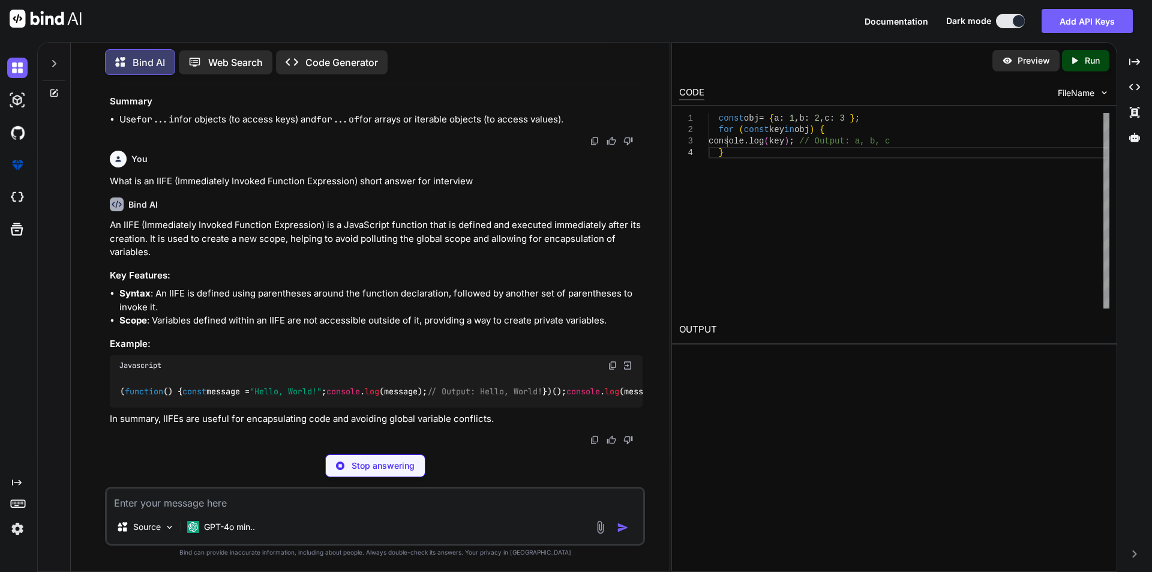
type textarea "x"
type textarea "(function() { const message = "Hello, World!"; console.log(message); // Output:…"
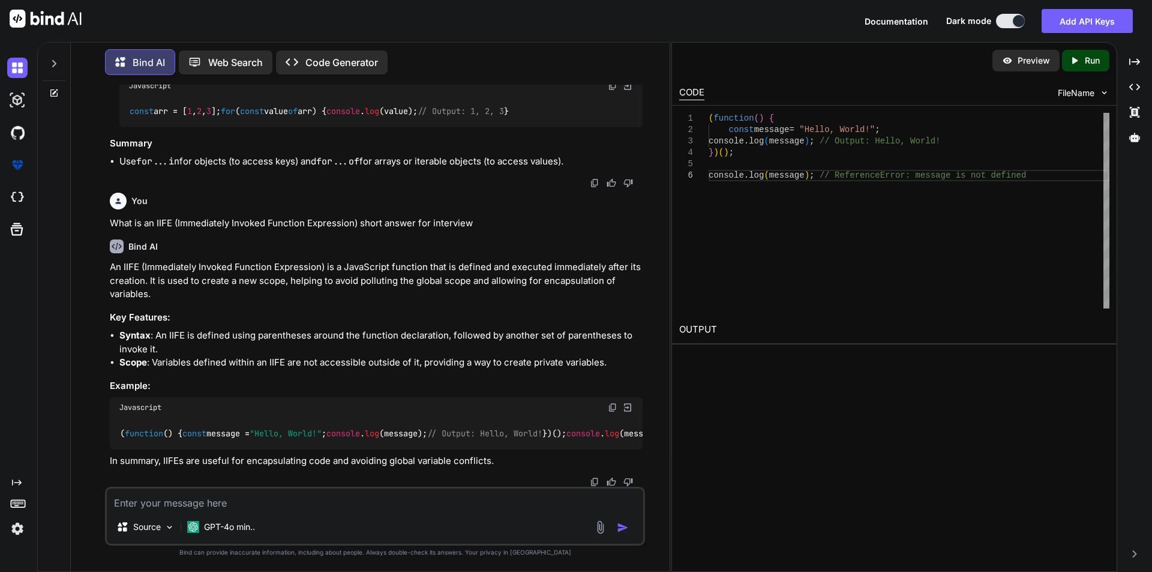
scroll to position [2876, 0]
click at [431, 260] on p "An IIFE (Immediately Invoked Function Expression) is a JavaScript function that…" at bounding box center [376, 280] width 533 height 41
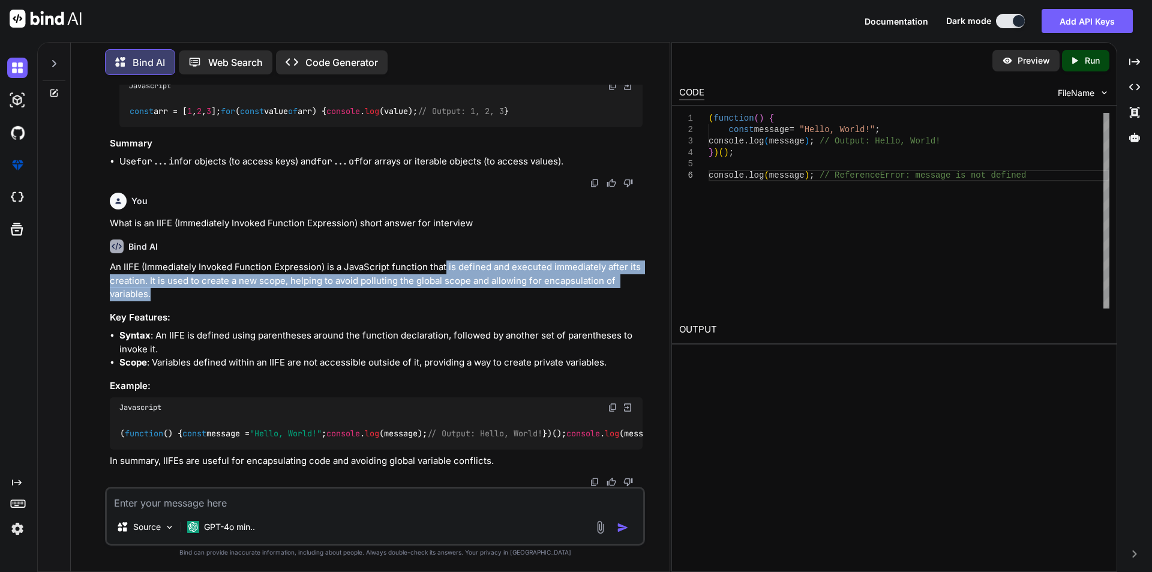
drag, startPoint x: 446, startPoint y: 256, endPoint x: 444, endPoint y: 284, distance: 28.3
click at [444, 284] on p "An IIFE (Immediately Invoked Function Expression) is a JavaScript function that…" at bounding box center [376, 280] width 533 height 41
copy p "is defined and executed immediately after its creation. It is used to create a …"
click at [364, 289] on p "An IIFE (Immediately Invoked Function Expression) is a JavaScript function that…" at bounding box center [376, 280] width 533 height 41
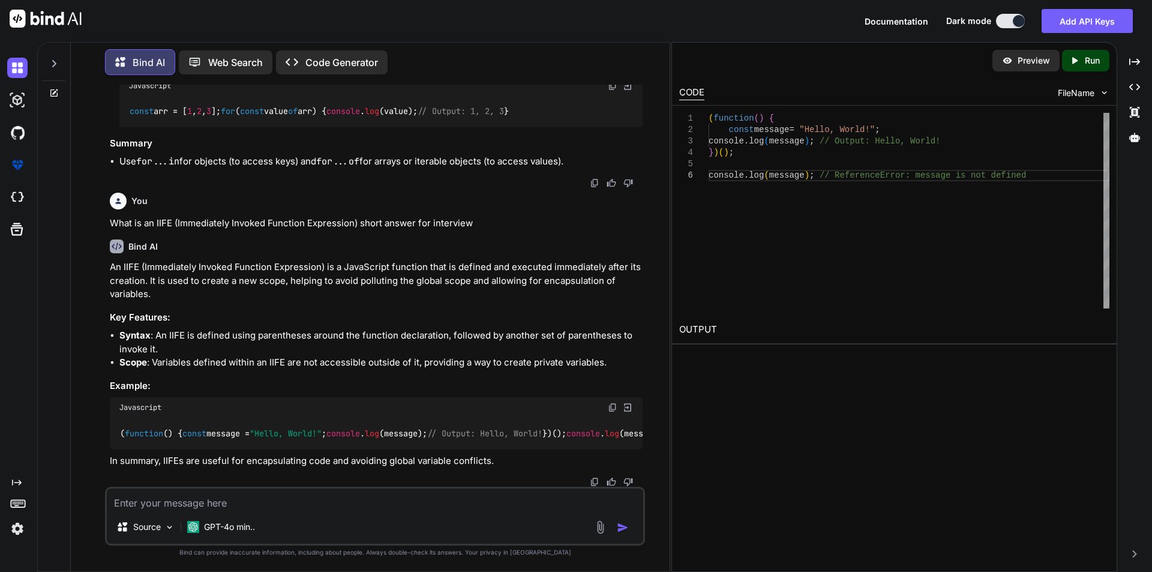
scroll to position [2929, 0]
click at [164, 500] on textarea at bounding box center [375, 499] width 536 height 22
paste textarea "What is function currying short answer for interview"
type textarea "What is function currying short answer for interview"
type textarea "x"
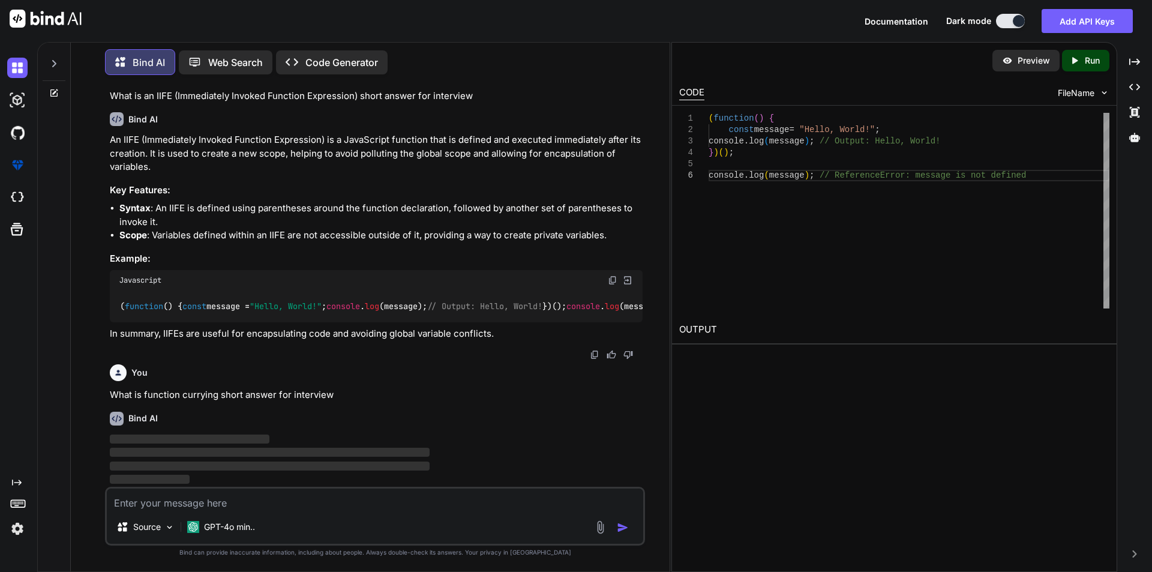
scroll to position [3056, 0]
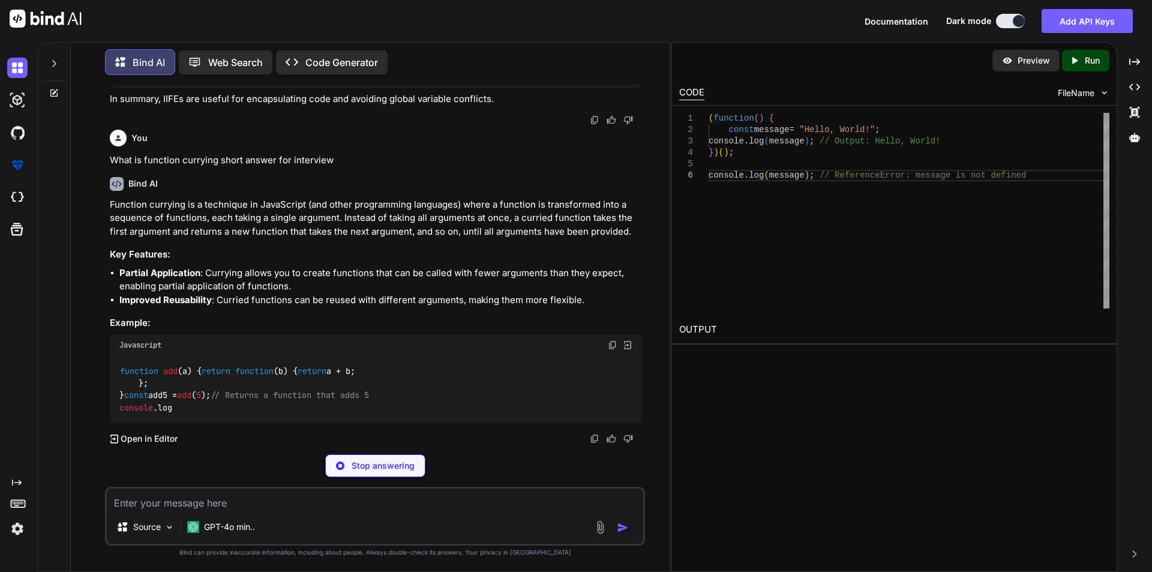
type textarea "x"
type textarea "function add(a) { return function(b) { return a + b; }; } const add5 = add(5); …"
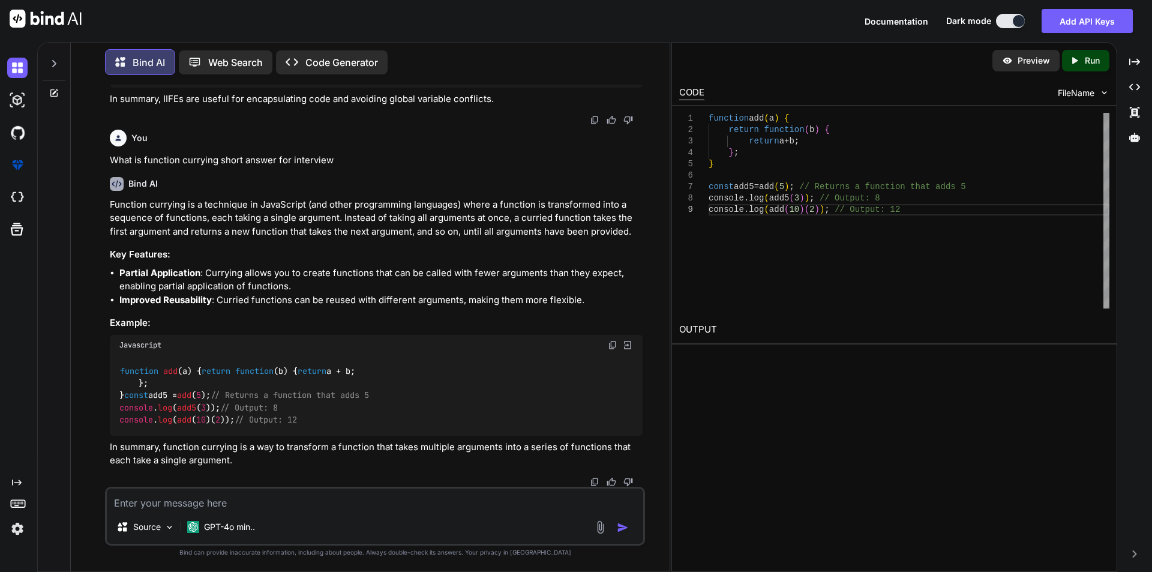
scroll to position [3339, 0]
